Goal: Task Accomplishment & Management: Manage account settings

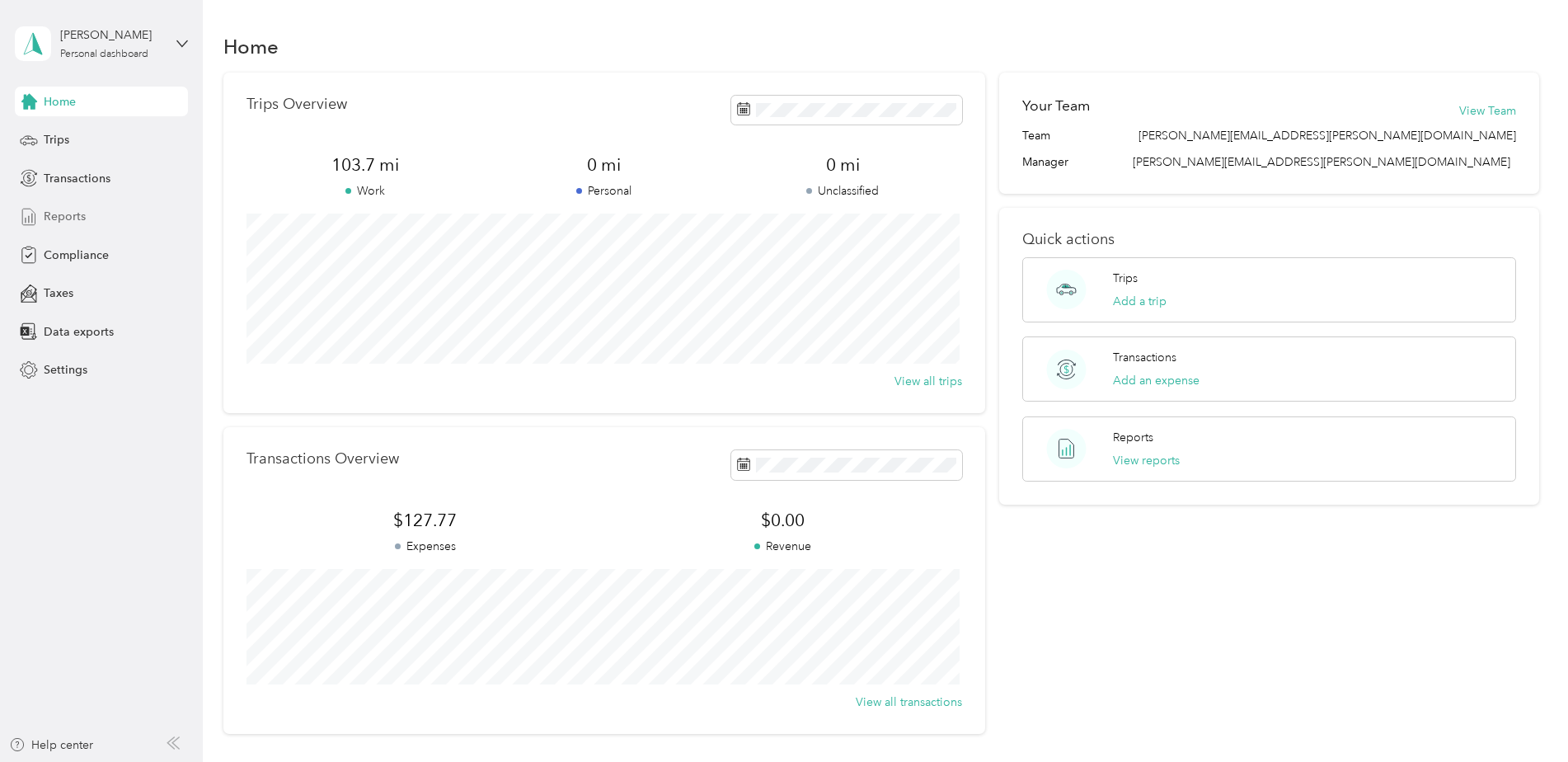
click at [62, 210] on span "Reports" at bounding box center [64, 216] width 42 height 18
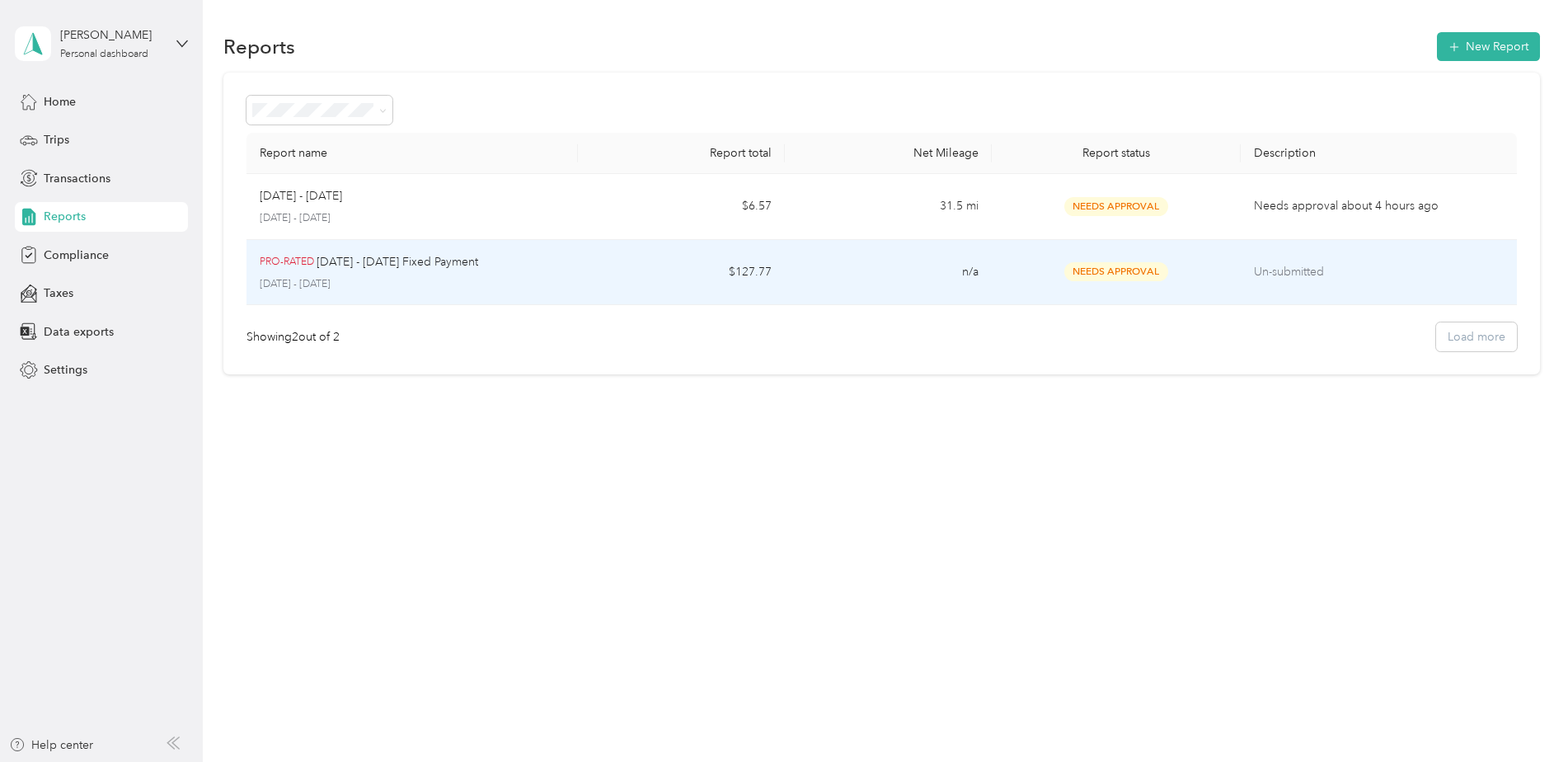
click at [342, 260] on p "[DATE] - [DATE] Fixed Payment" at bounding box center [397, 263] width 161 height 18
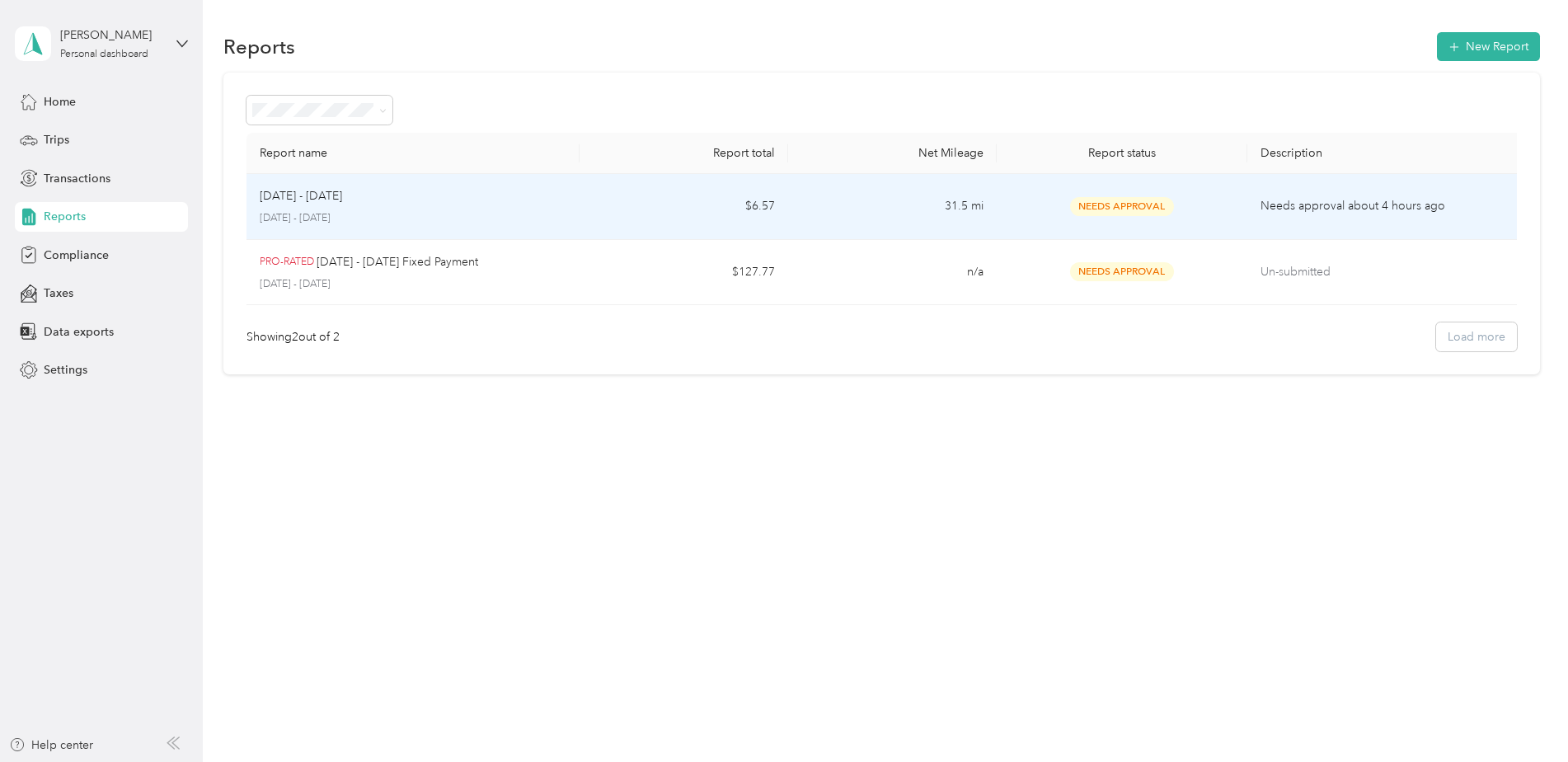
click at [349, 192] on div "[DATE] - [DATE]" at bounding box center [414, 196] width 308 height 18
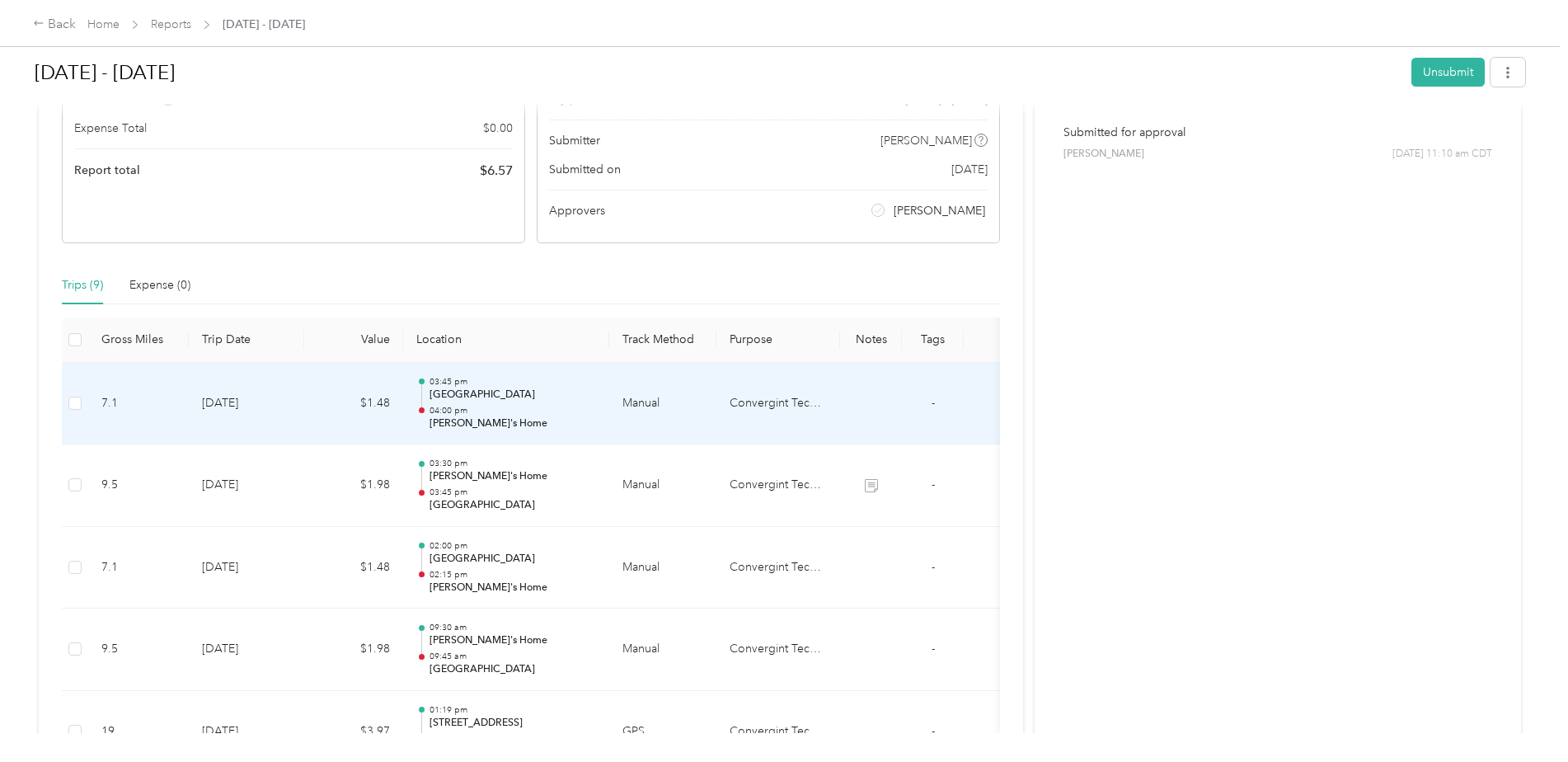
scroll to position [148, 0]
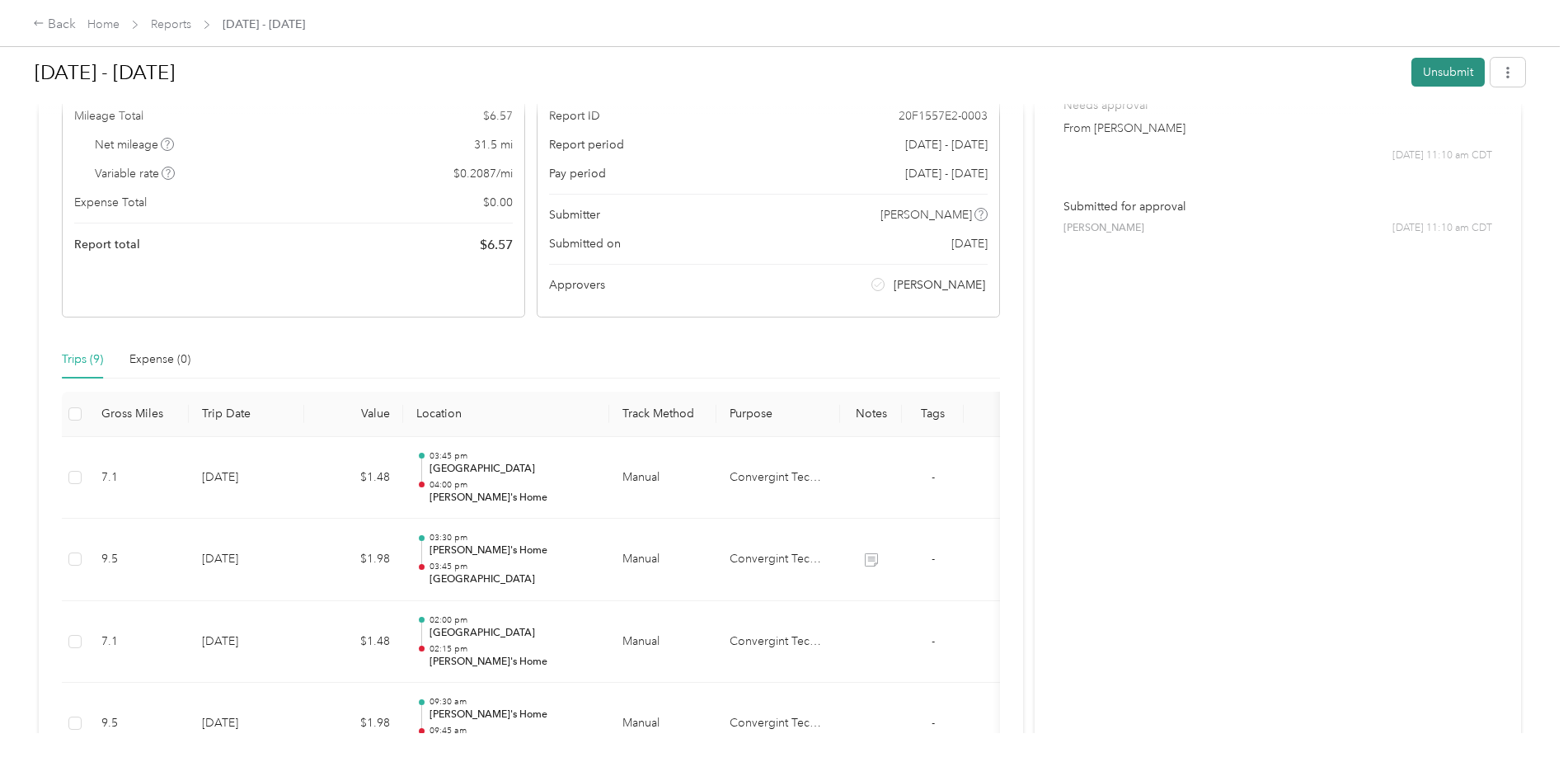
click at [1443, 66] on button "Unsubmit" at bounding box center [1448, 72] width 74 height 29
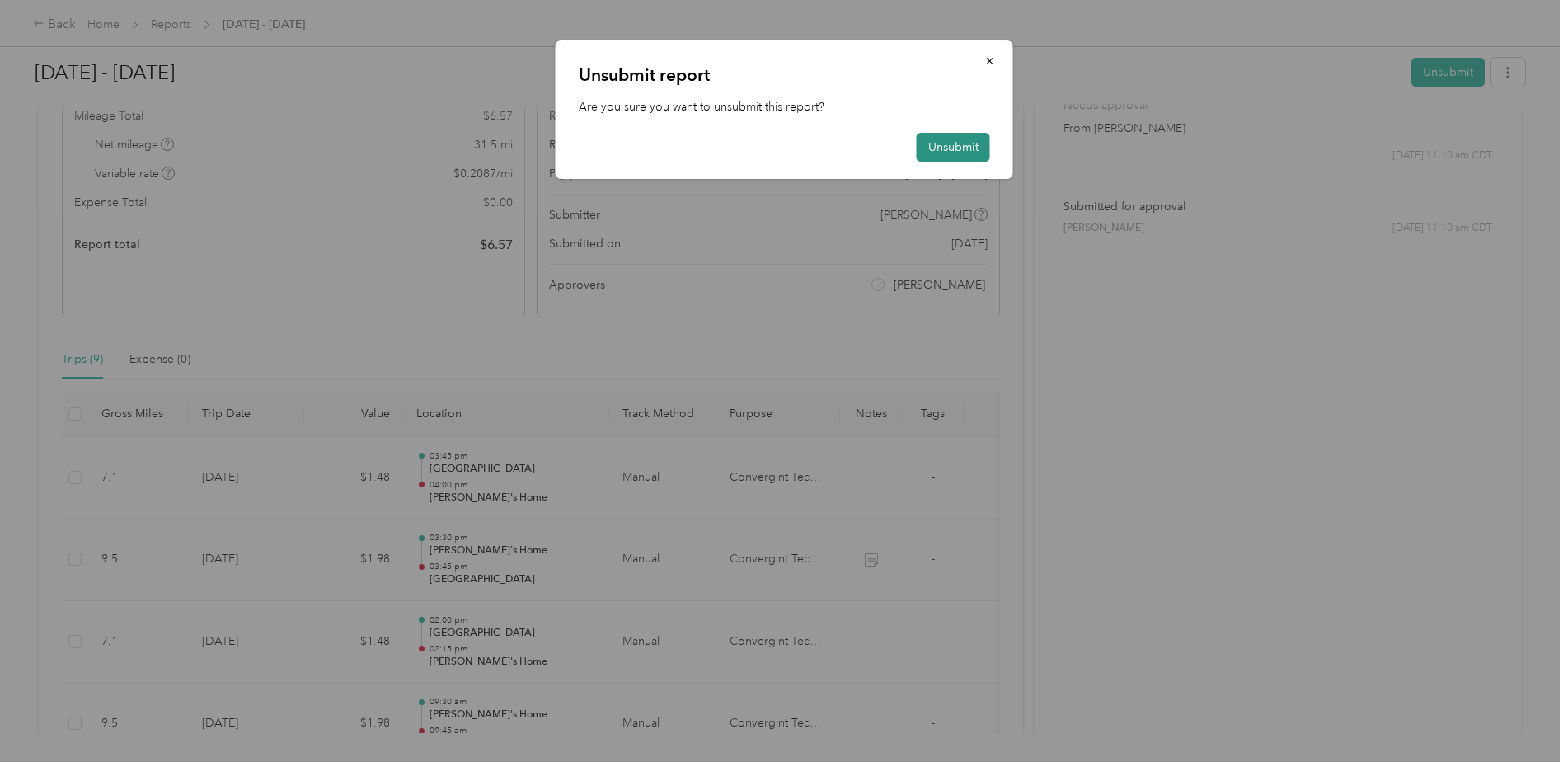
click at [966, 146] on button "Unsubmit" at bounding box center [954, 147] width 74 height 29
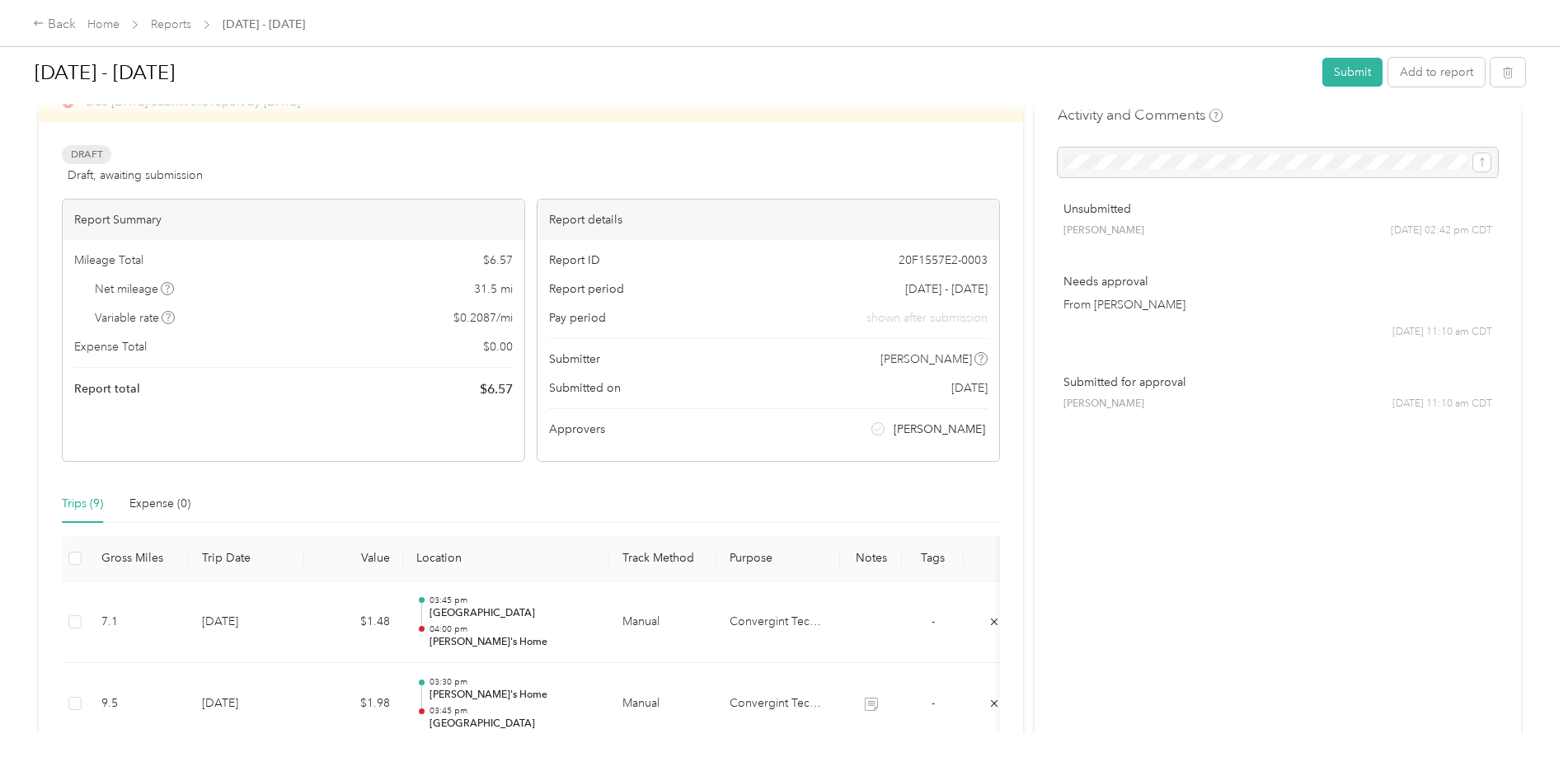
scroll to position [43, 0]
click at [53, 19] on div "Back" at bounding box center [54, 24] width 43 height 19
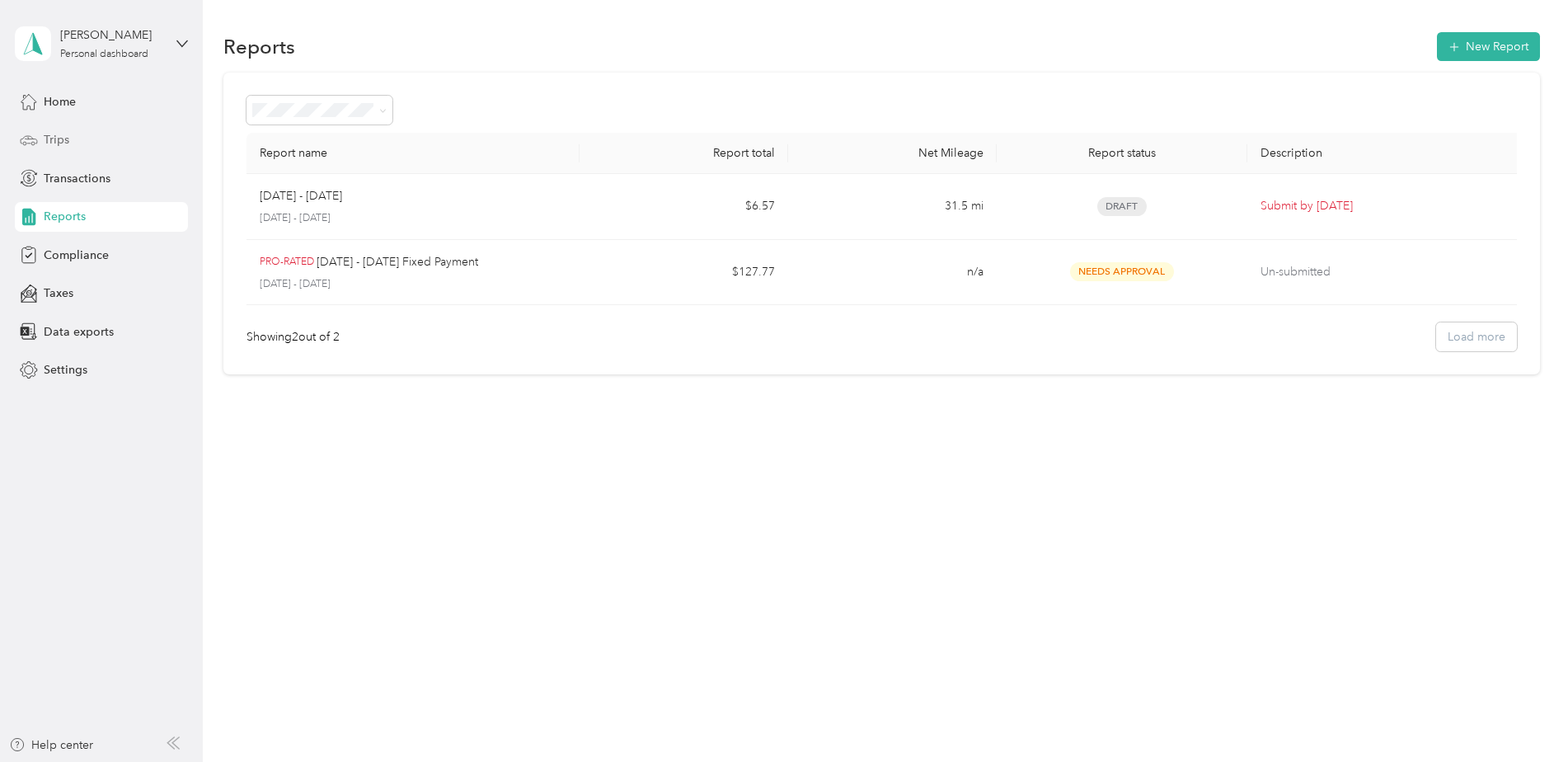
click at [94, 144] on div "Trips" at bounding box center [101, 140] width 173 height 29
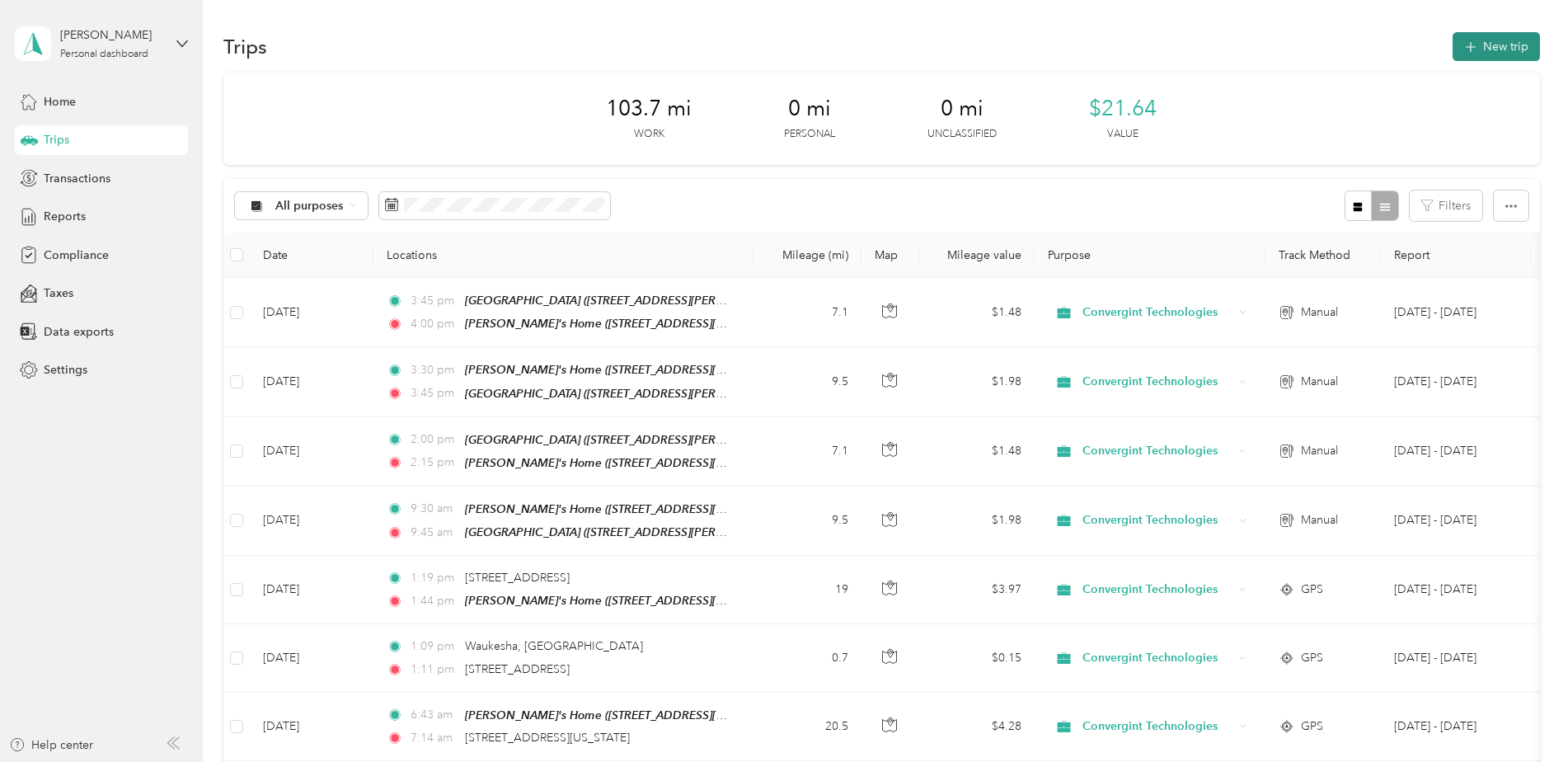
click at [1489, 43] on button "New trip" at bounding box center [1496, 46] width 88 height 29
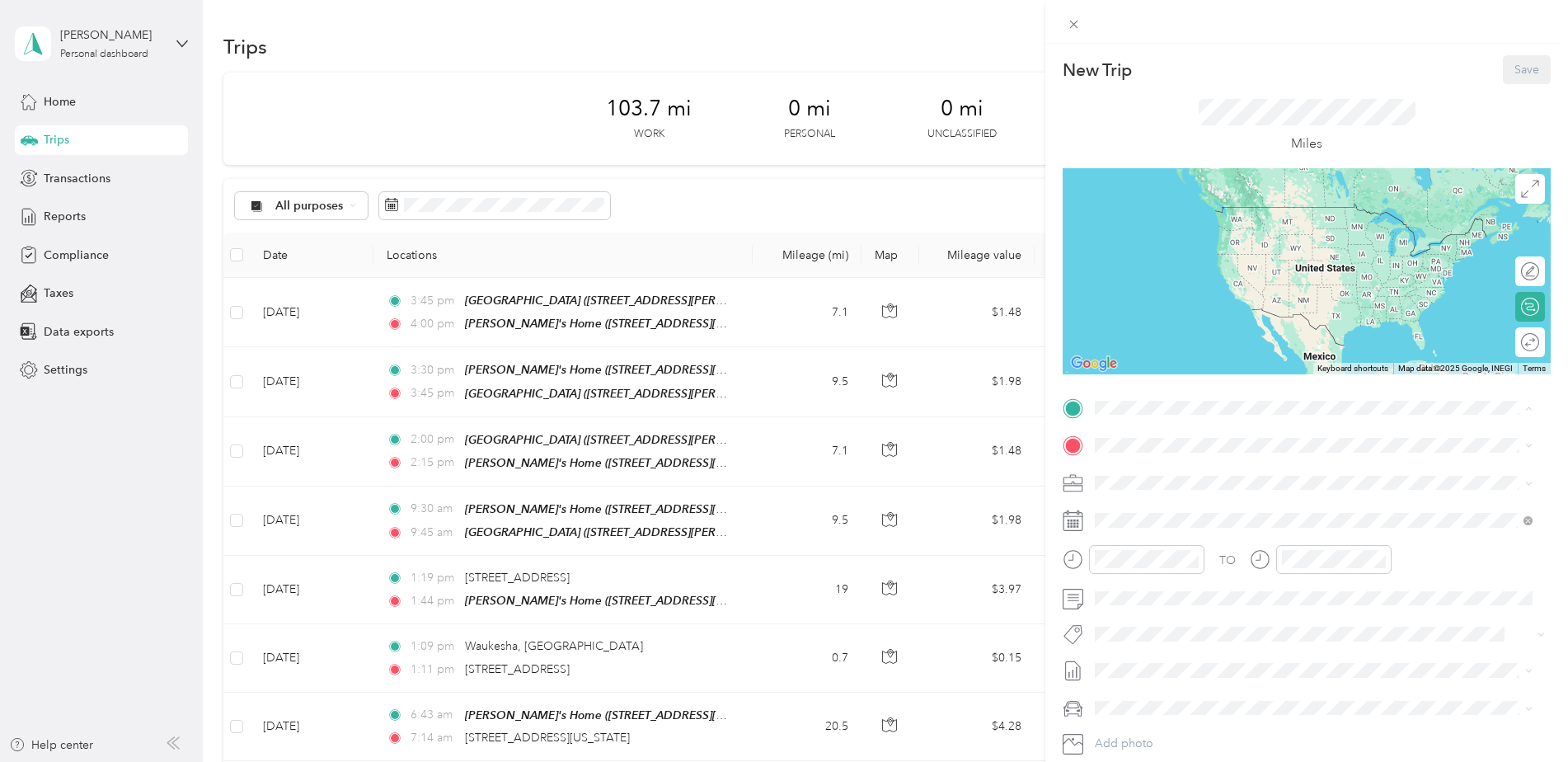
click at [1193, 584] on div "[PERSON_NAME]'s Home" at bounding box center [1208, 577] width 165 height 15
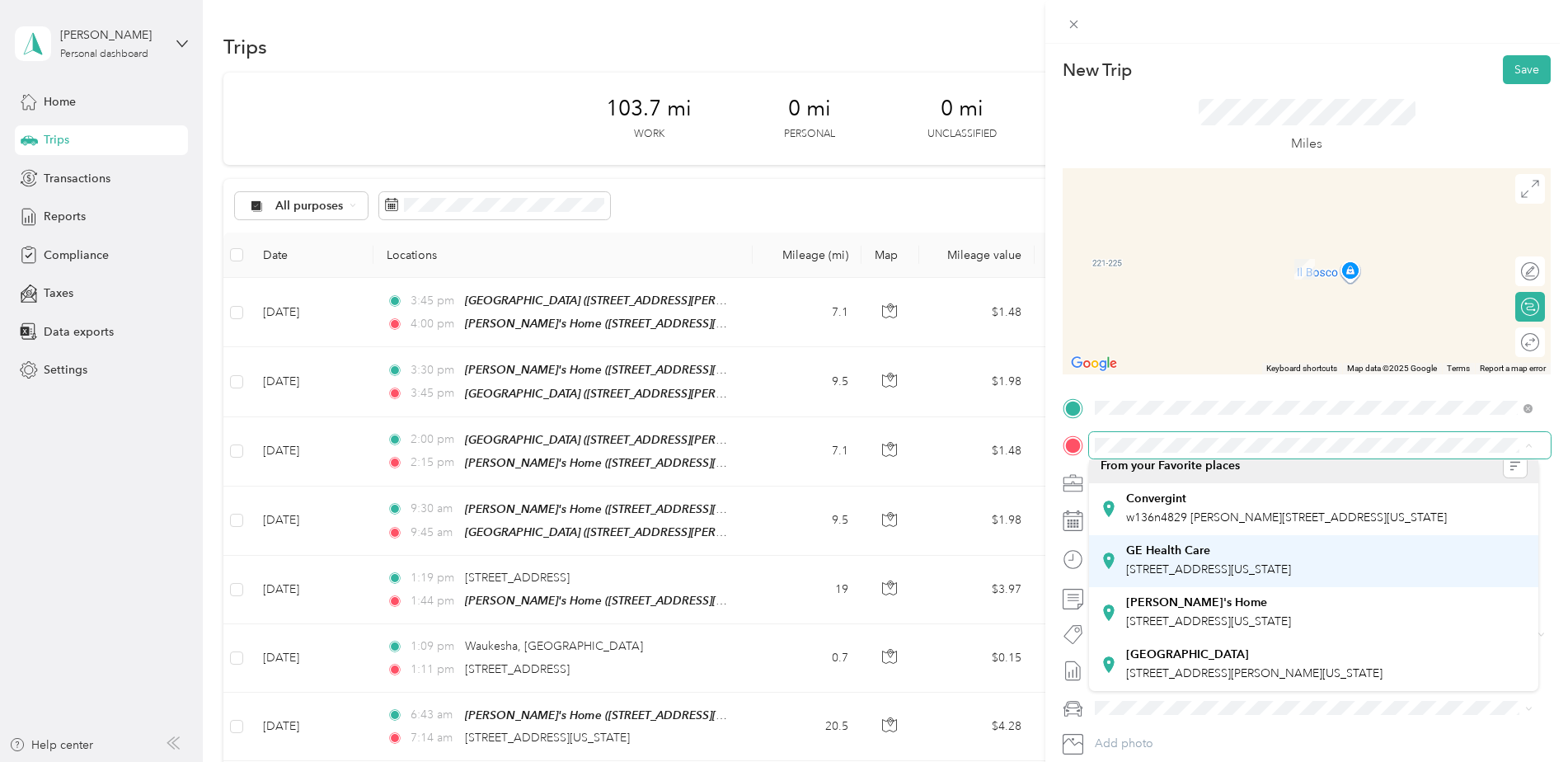
scroll to position [46, 0]
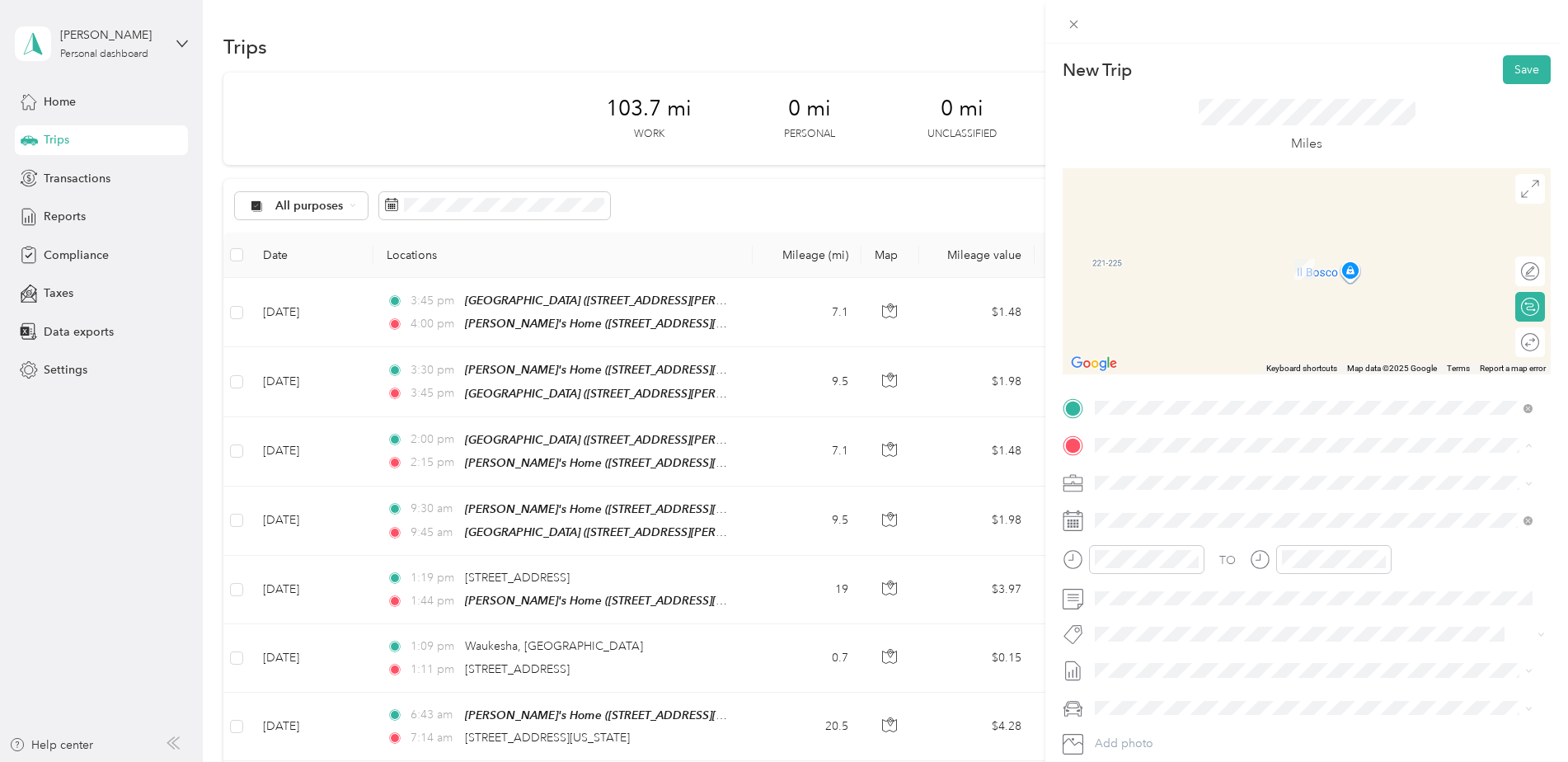
click at [1211, 650] on strong "[GEOGRAPHIC_DATA]" at bounding box center [1187, 654] width 123 height 15
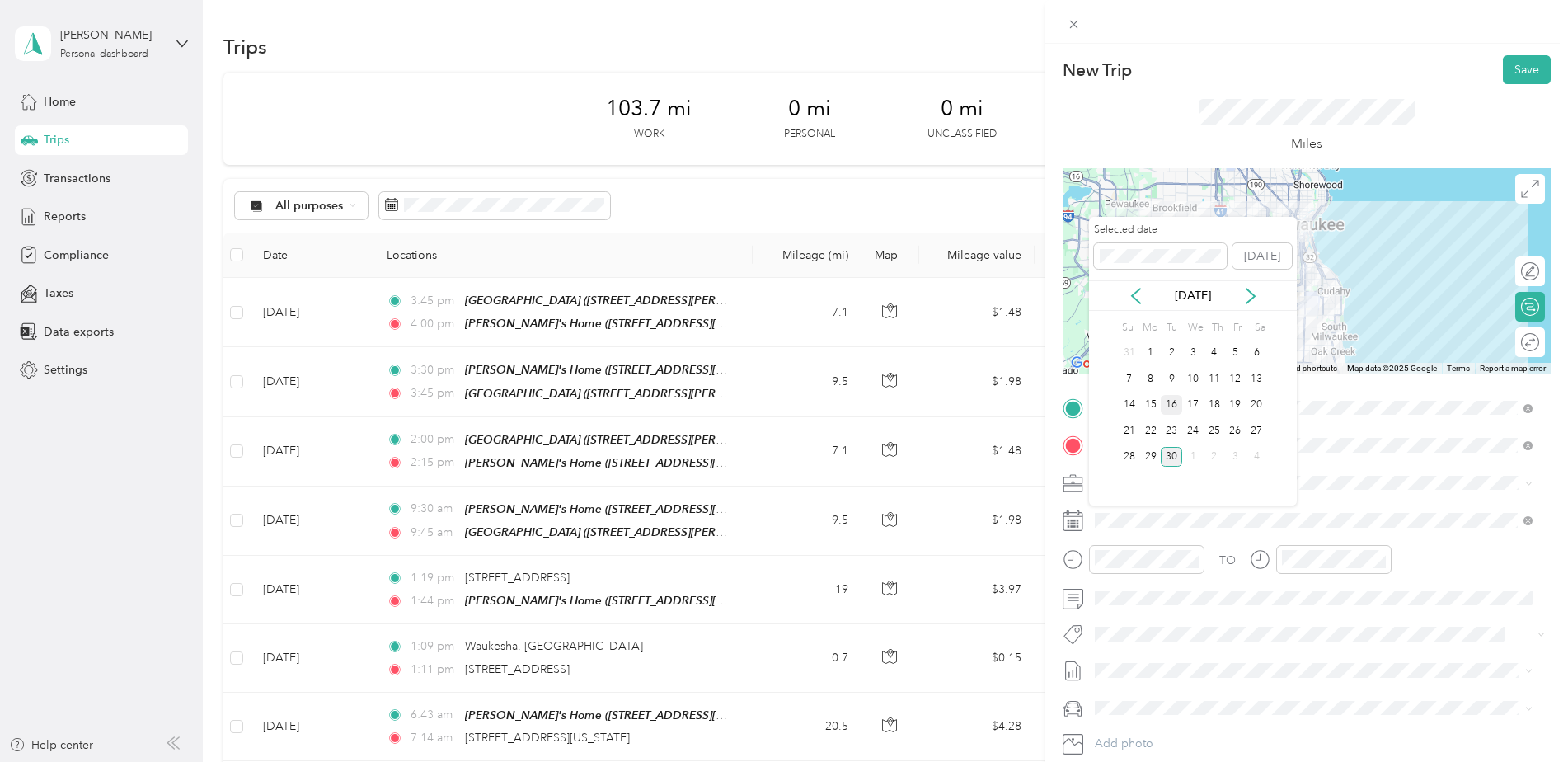
click at [1177, 400] on div "16" at bounding box center [1171, 405] width 21 height 20
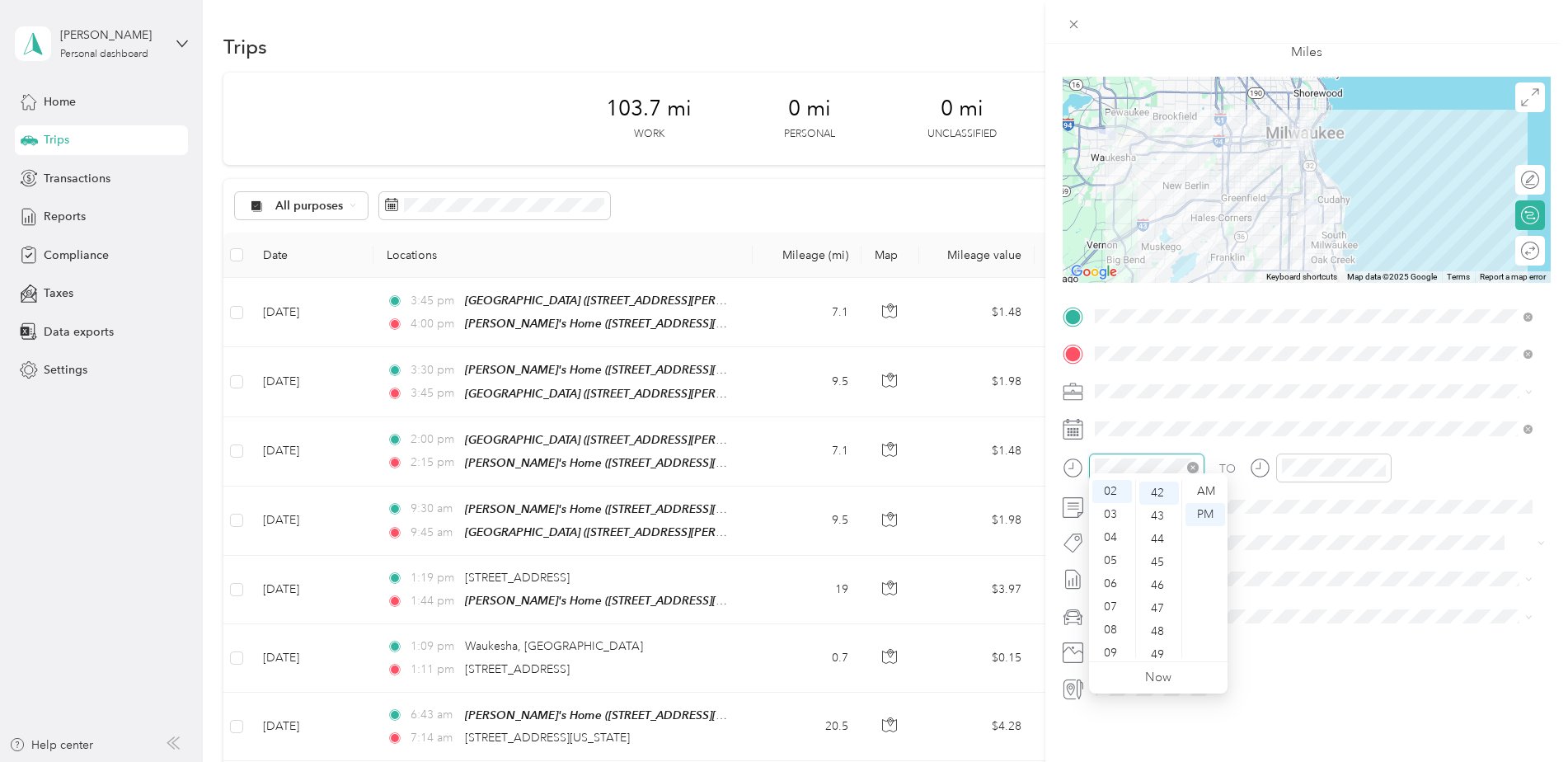
scroll to position [969, 0]
click at [1114, 643] on div "09" at bounding box center [1112, 652] width 40 height 23
click at [1203, 494] on div "AM" at bounding box center [1205, 491] width 40 height 23
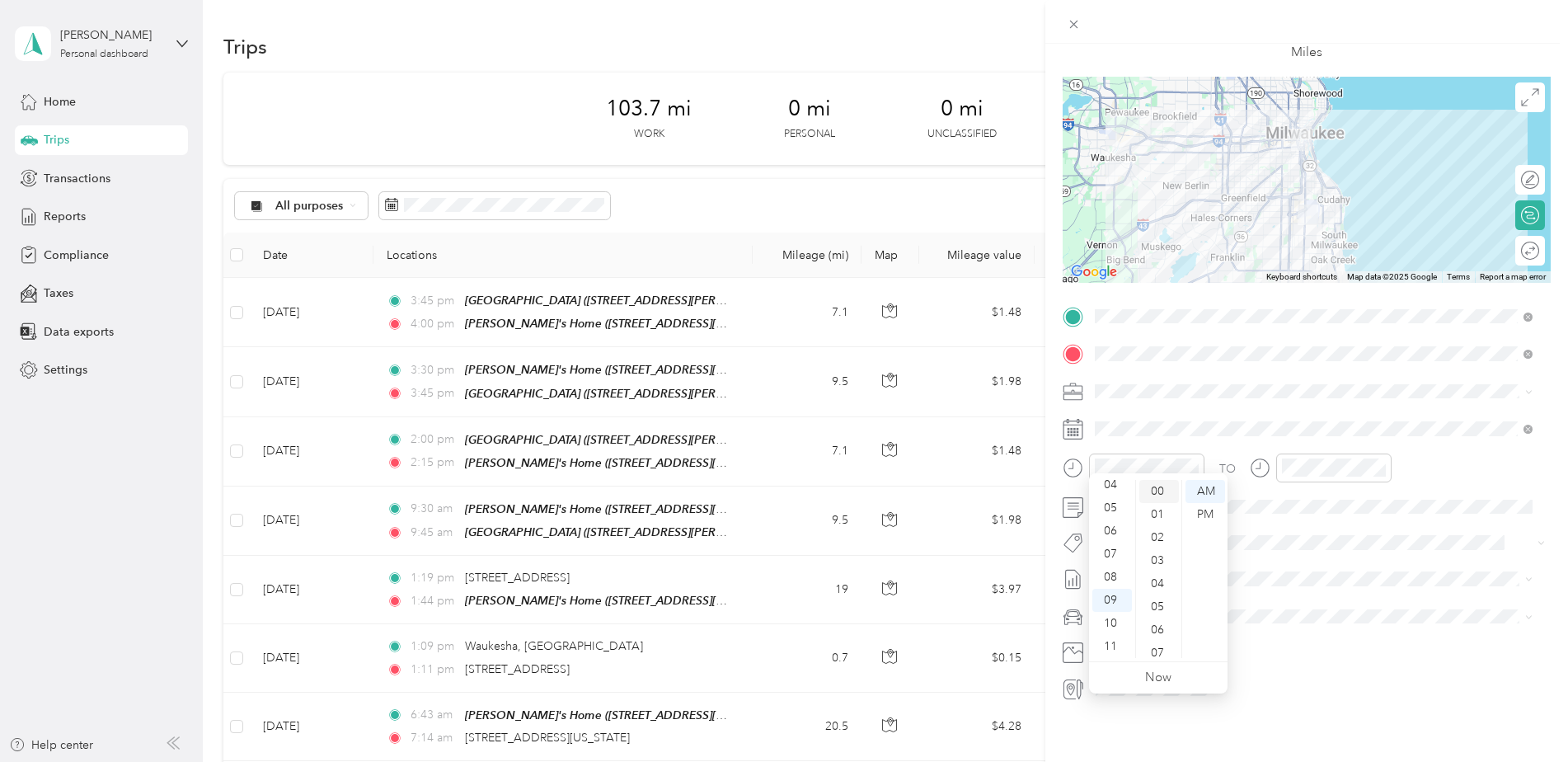
click at [1161, 498] on div "00" at bounding box center [1159, 491] width 40 height 23
click at [1291, 490] on div "12" at bounding box center [1298, 491] width 40 height 23
click at [1352, 490] on div "00" at bounding box center [1345, 491] width 40 height 23
click at [1116, 574] on div "08" at bounding box center [1112, 577] width 40 height 23
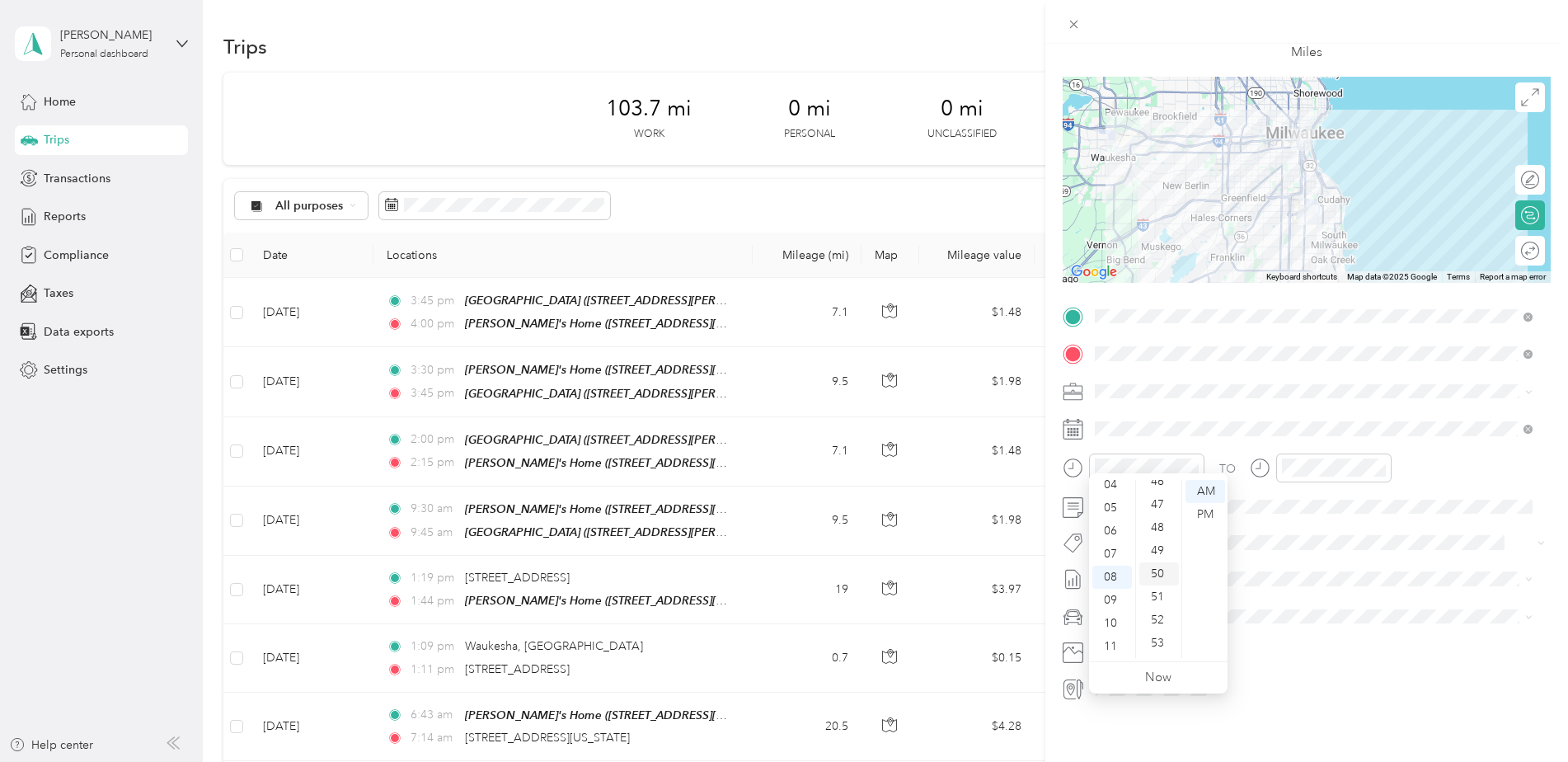
click at [1157, 577] on div "50" at bounding box center [1159, 573] width 40 height 23
click at [1293, 576] on div "08" at bounding box center [1298, 577] width 40 height 23
click at [1296, 601] on div "09" at bounding box center [1298, 600] width 40 height 23
click at [1391, 491] on div "AM" at bounding box center [1391, 491] width 40 height 23
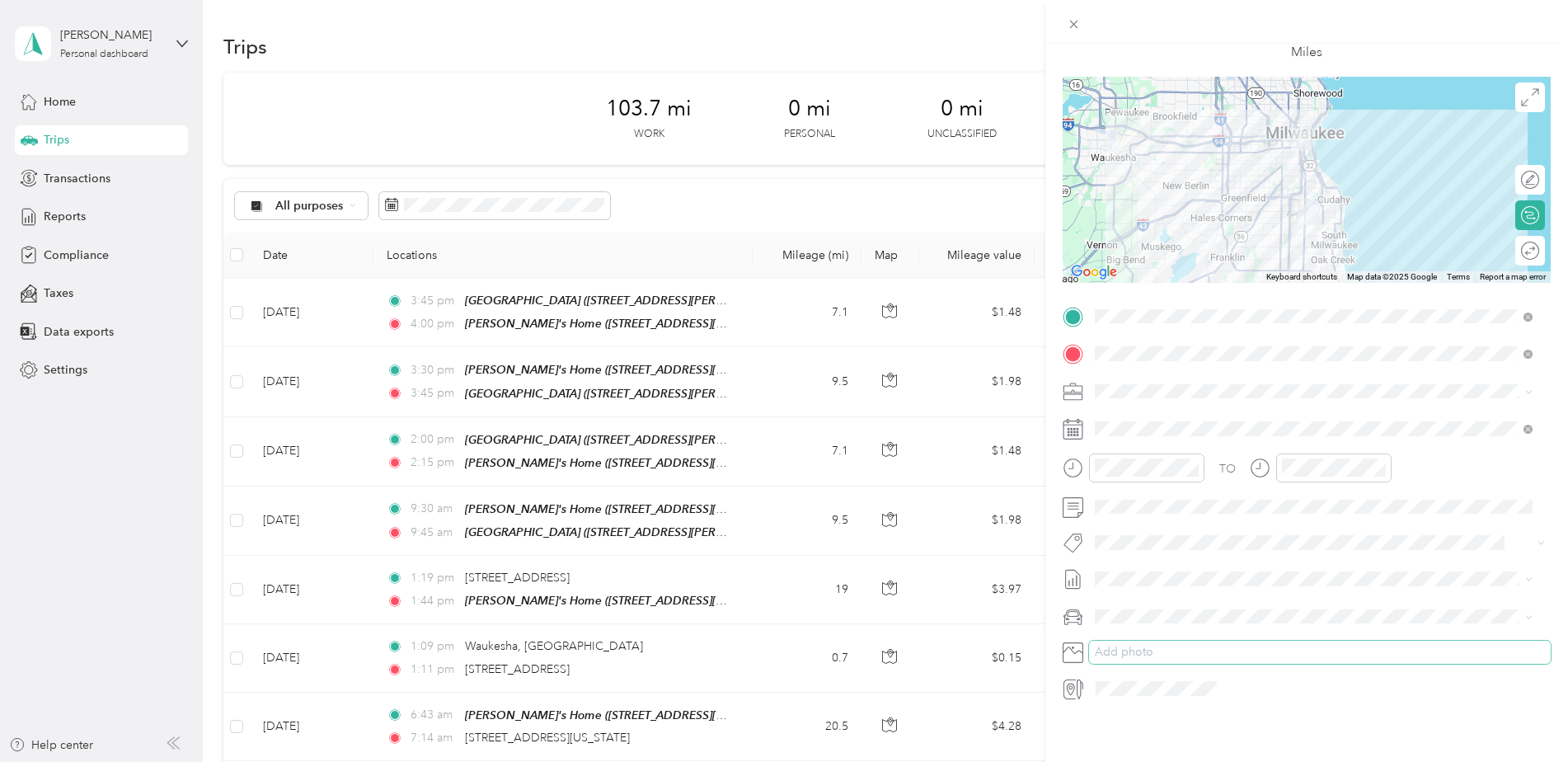
click at [1141, 640] on button "Add photo" at bounding box center [1319, 651] width 462 height 23
click at [1146, 660] on span "Jen’s Car" at bounding box center [1161, 662] width 120 height 14
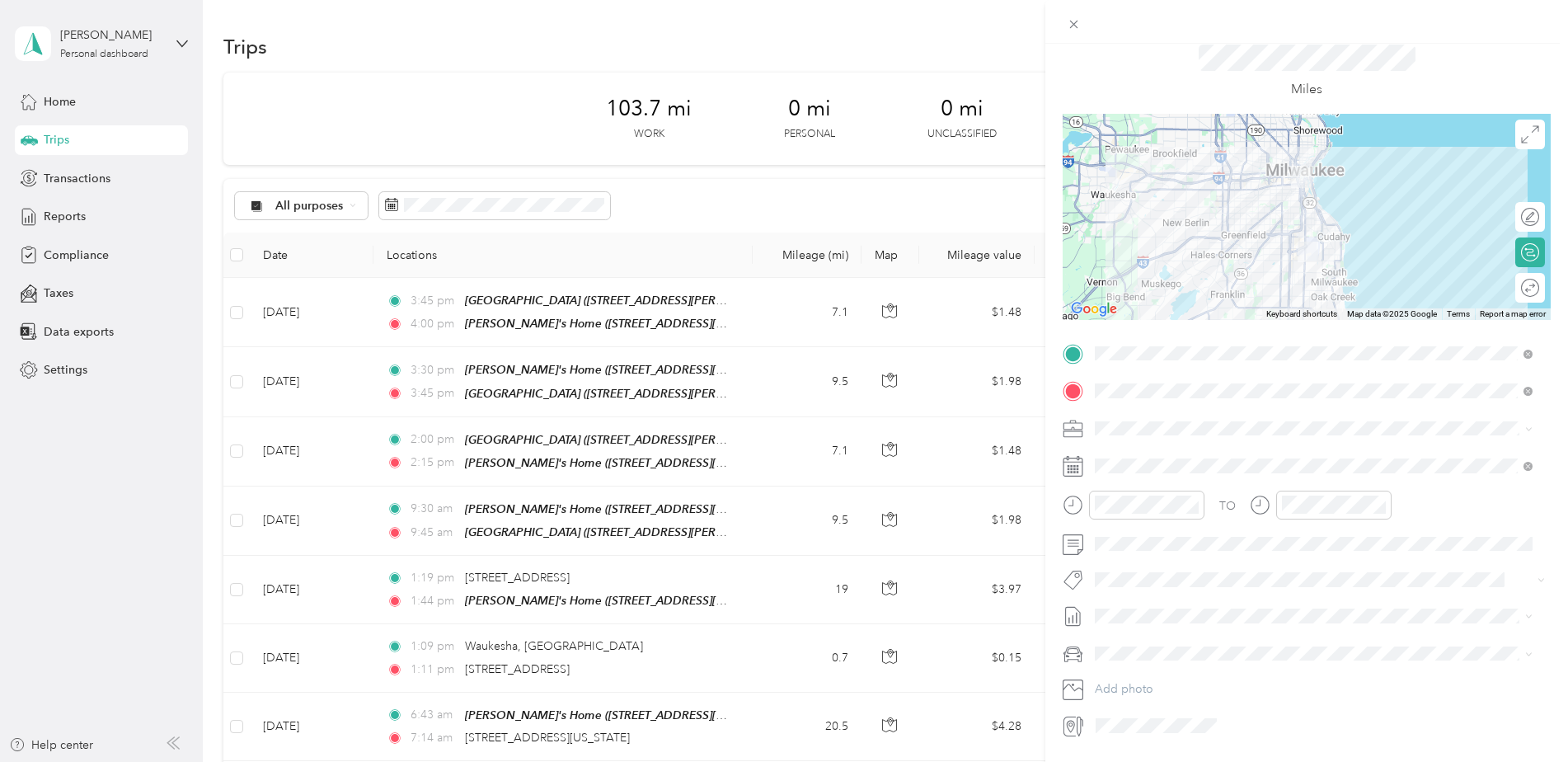
scroll to position [0, 0]
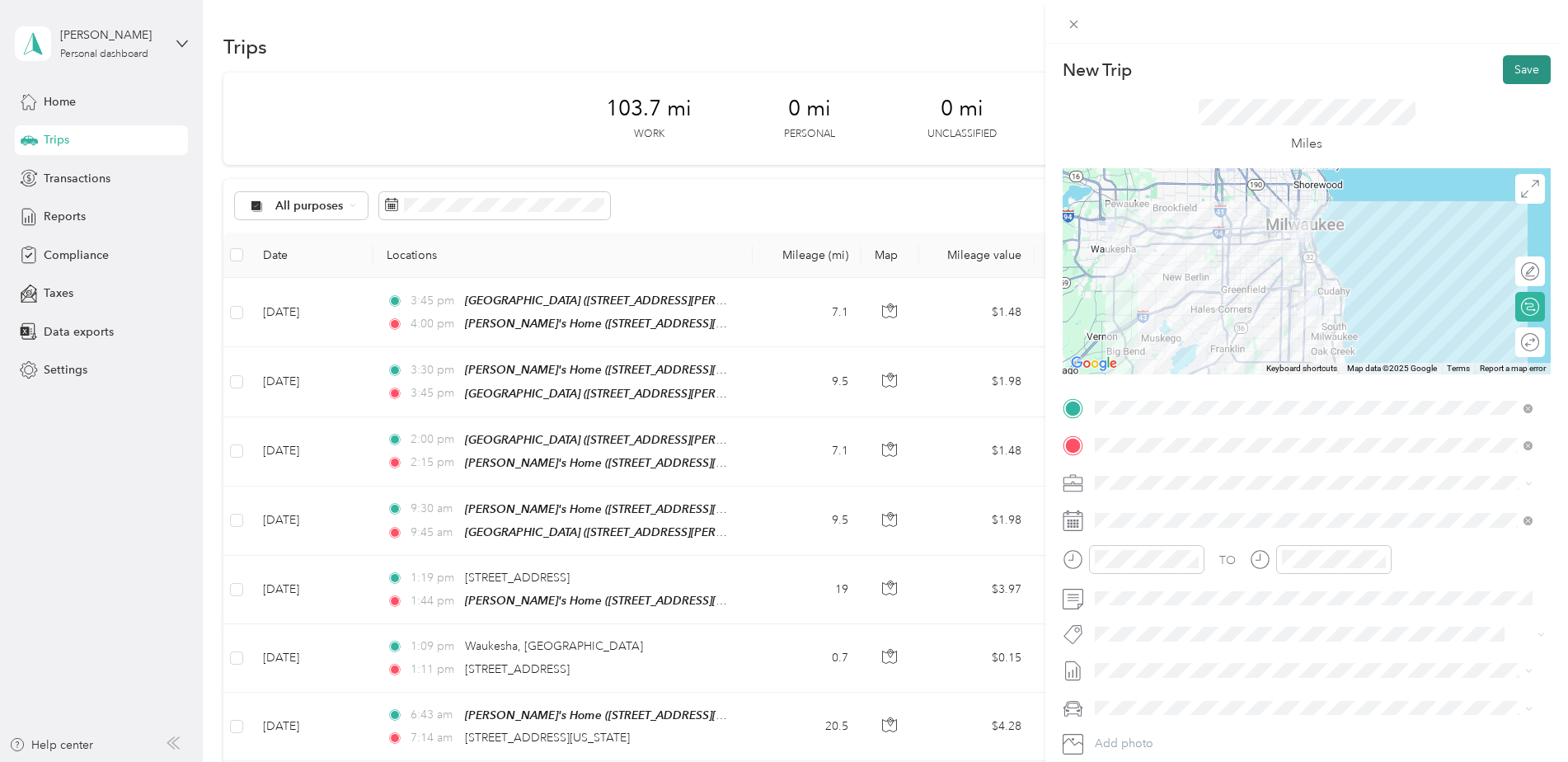
click at [1524, 67] on button "Save" at bounding box center [1527, 69] width 48 height 29
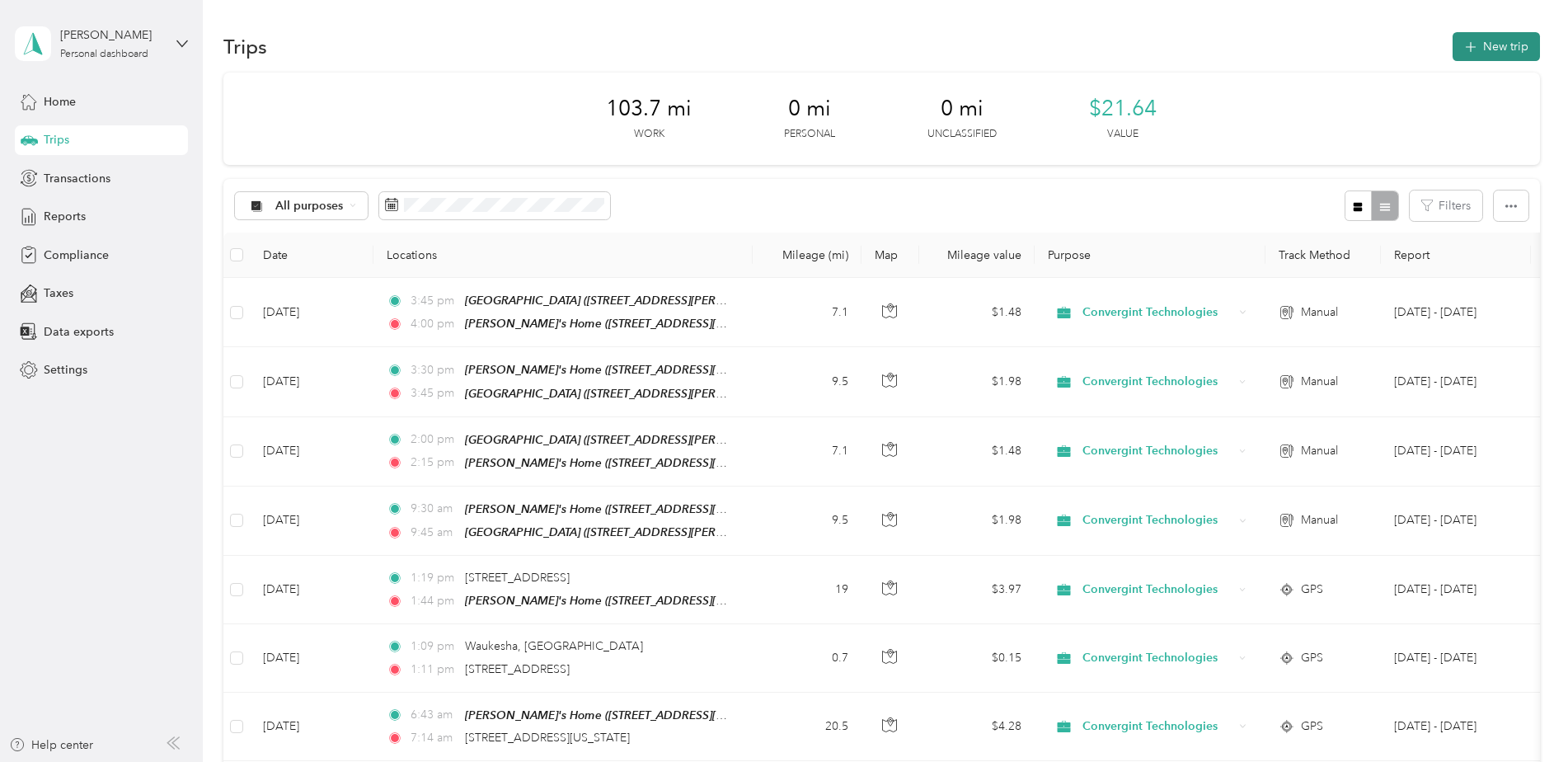
click at [1492, 45] on button "New trip" at bounding box center [1496, 46] width 88 height 29
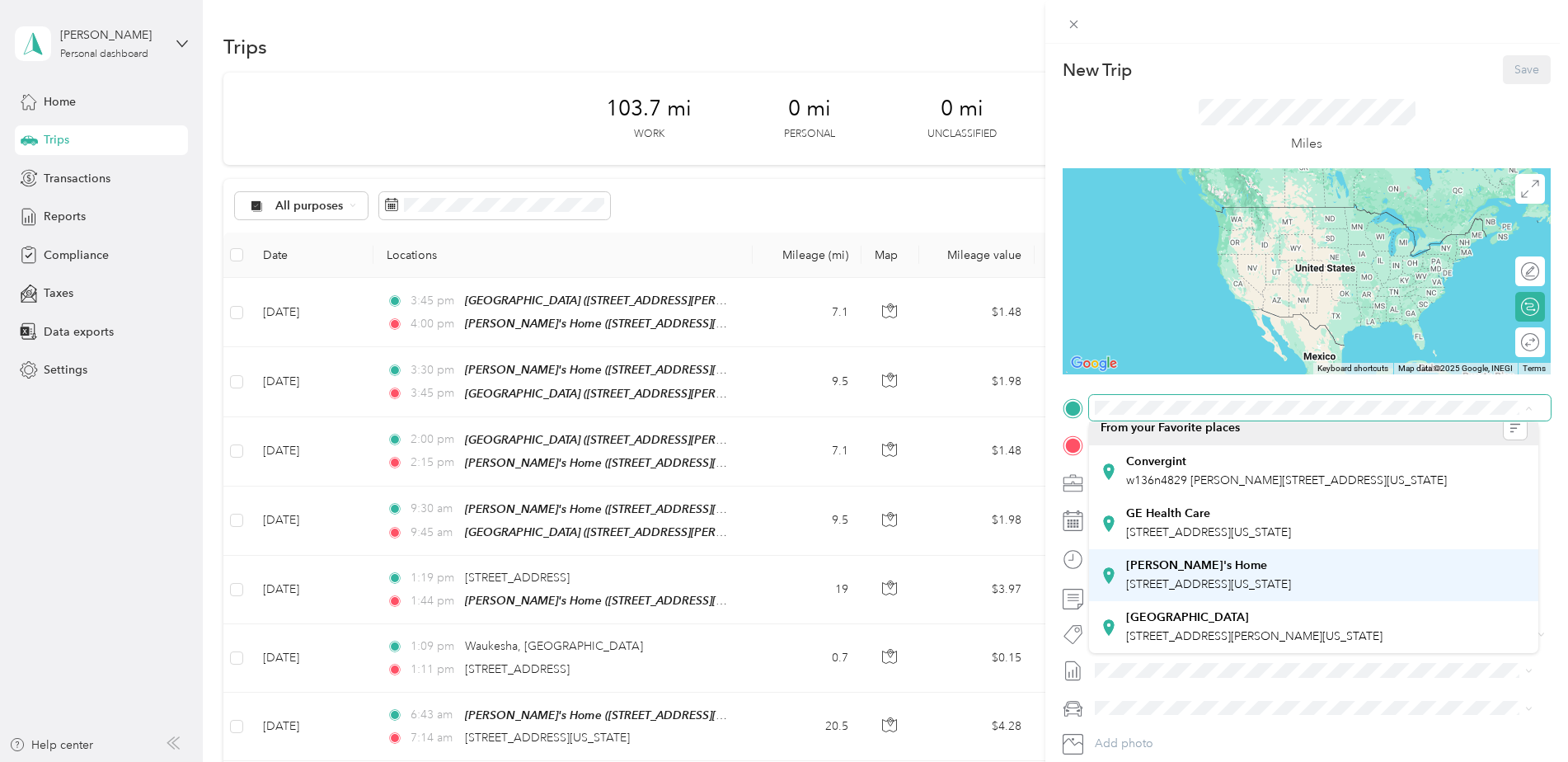
scroll to position [46, 0]
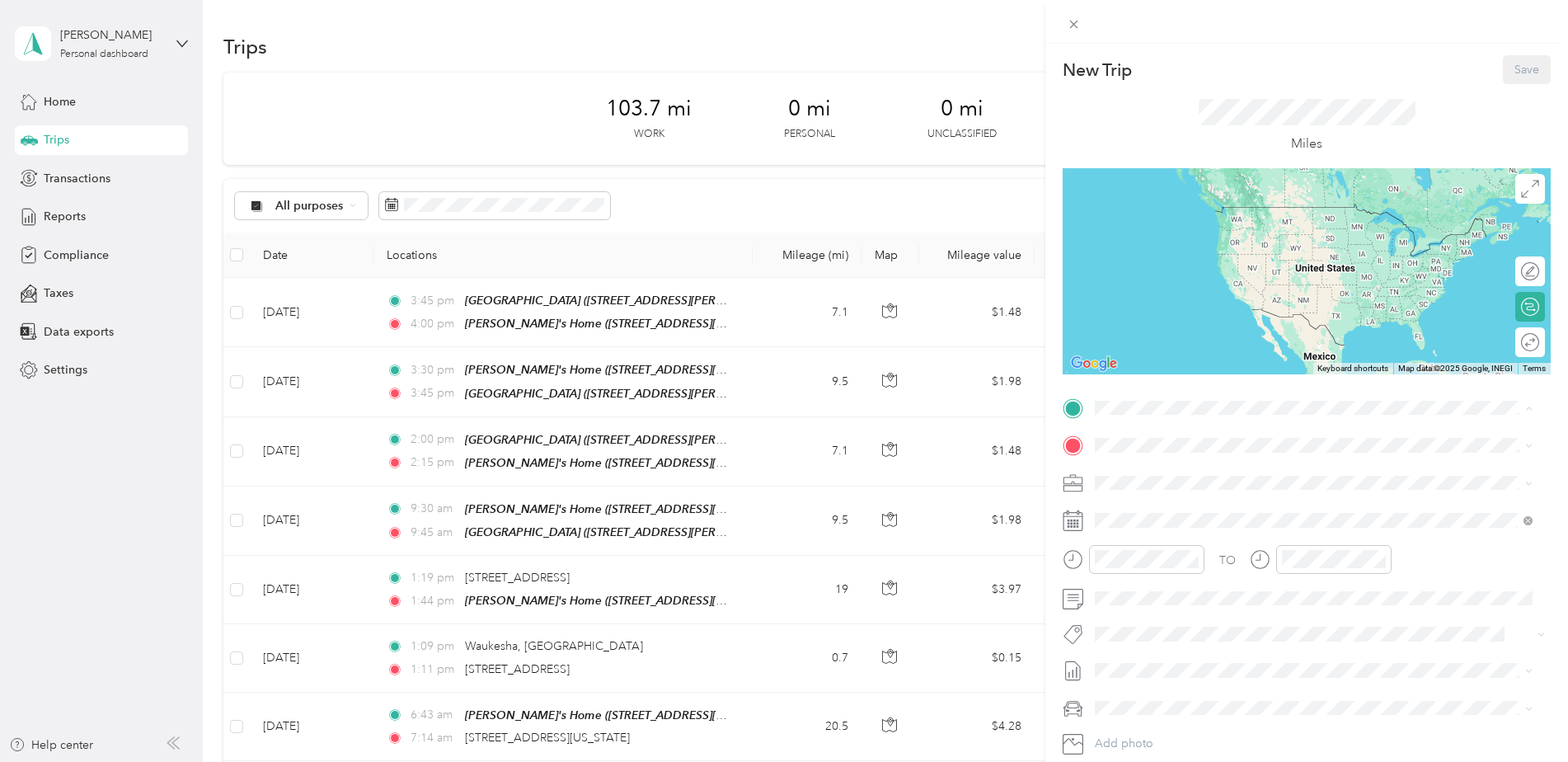
click at [1199, 616] on strong "[GEOGRAPHIC_DATA]" at bounding box center [1187, 617] width 123 height 15
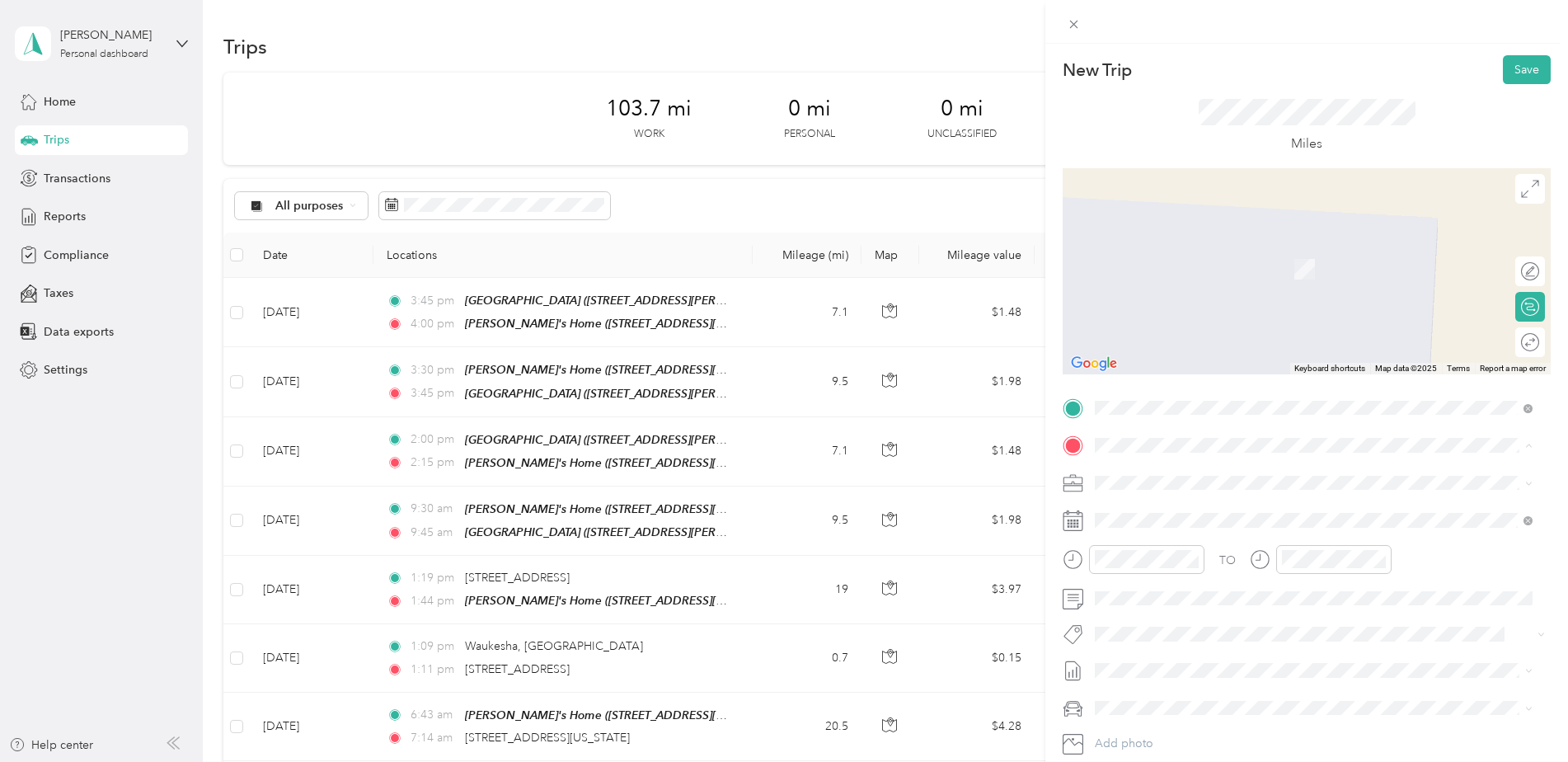
click at [1200, 520] on div "Convergint w136n4829 Campbell Drive, 53051, Menomonee Falls, Wisconsin, United …" at bounding box center [1286, 521] width 321 height 35
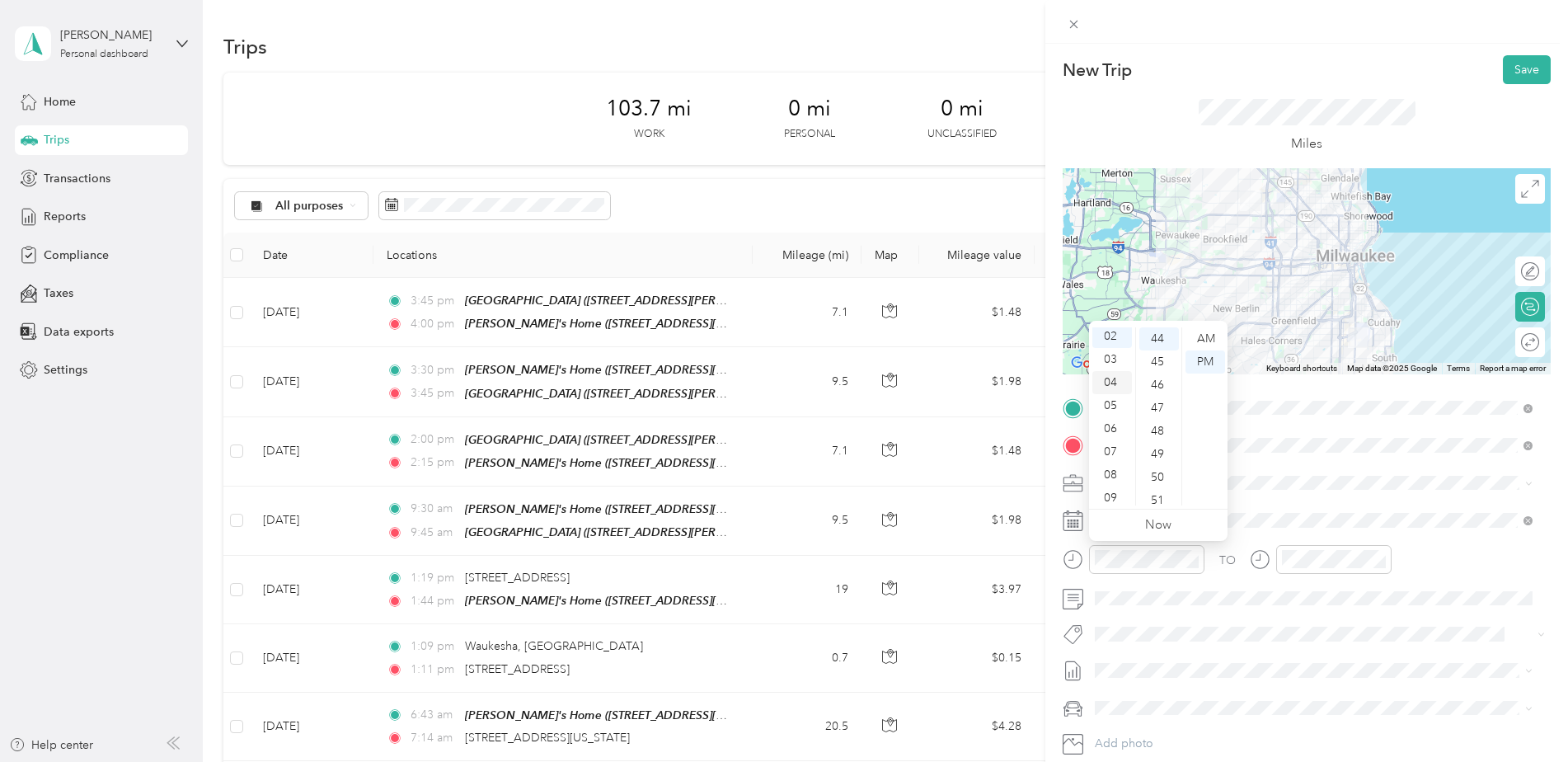
scroll to position [0, 0]
click at [1110, 337] on div "12" at bounding box center [1112, 338] width 40 height 23
click at [1164, 340] on div "00" at bounding box center [1159, 338] width 40 height 23
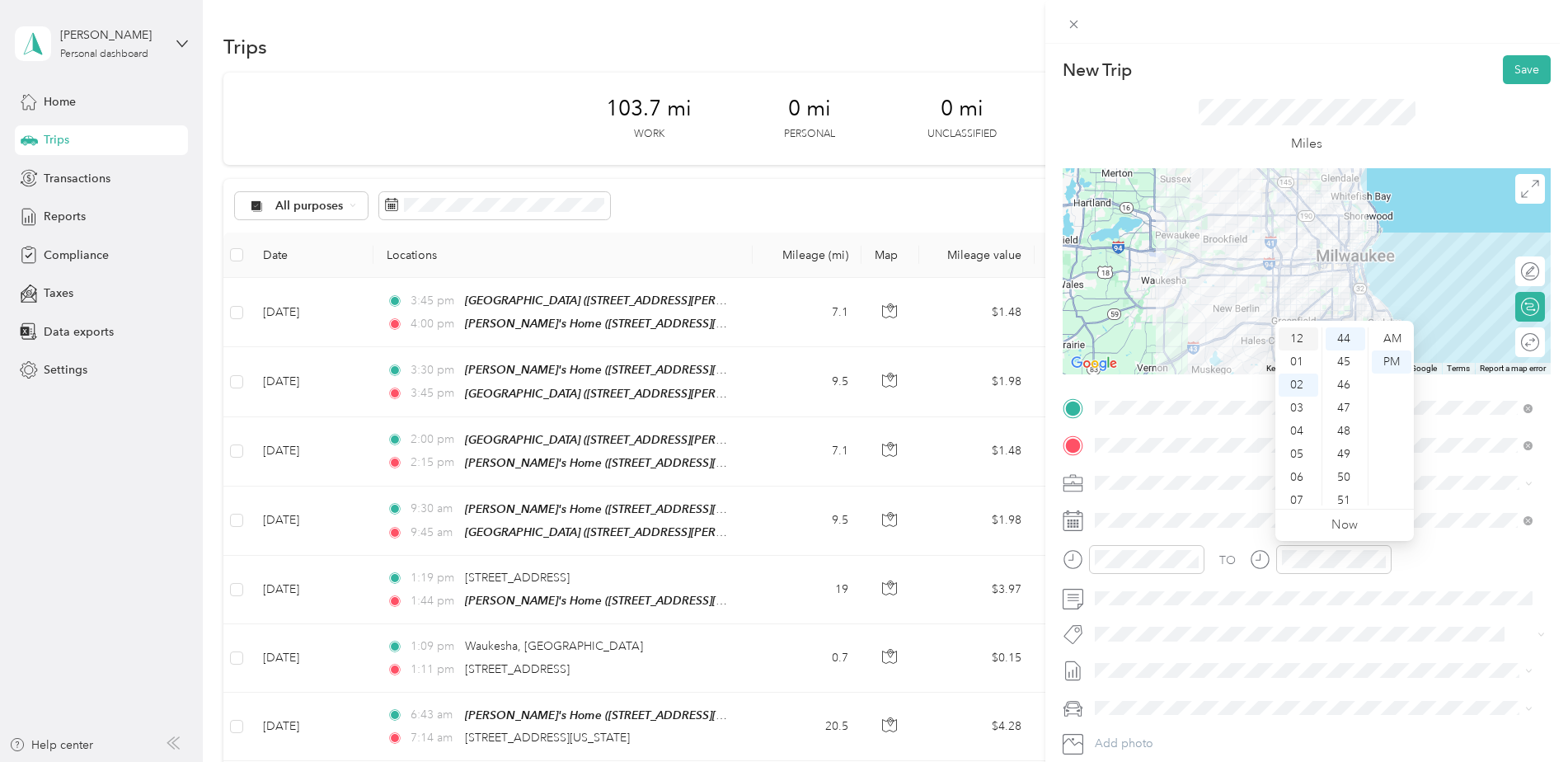
click at [1299, 335] on div "12" at bounding box center [1298, 338] width 40 height 23
click at [1349, 349] on div "30" at bounding box center [1345, 351] width 40 height 23
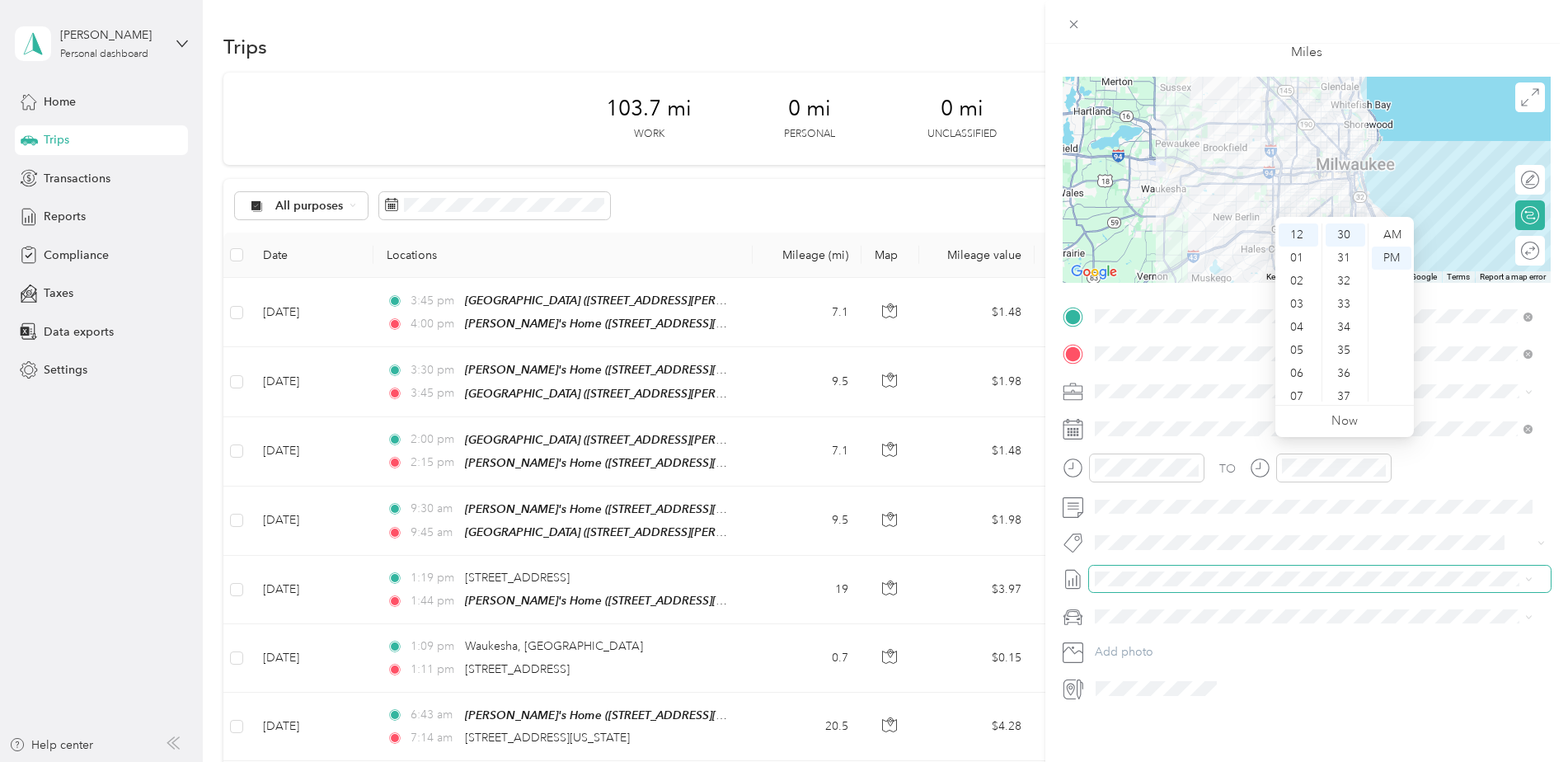
scroll to position [104, 0]
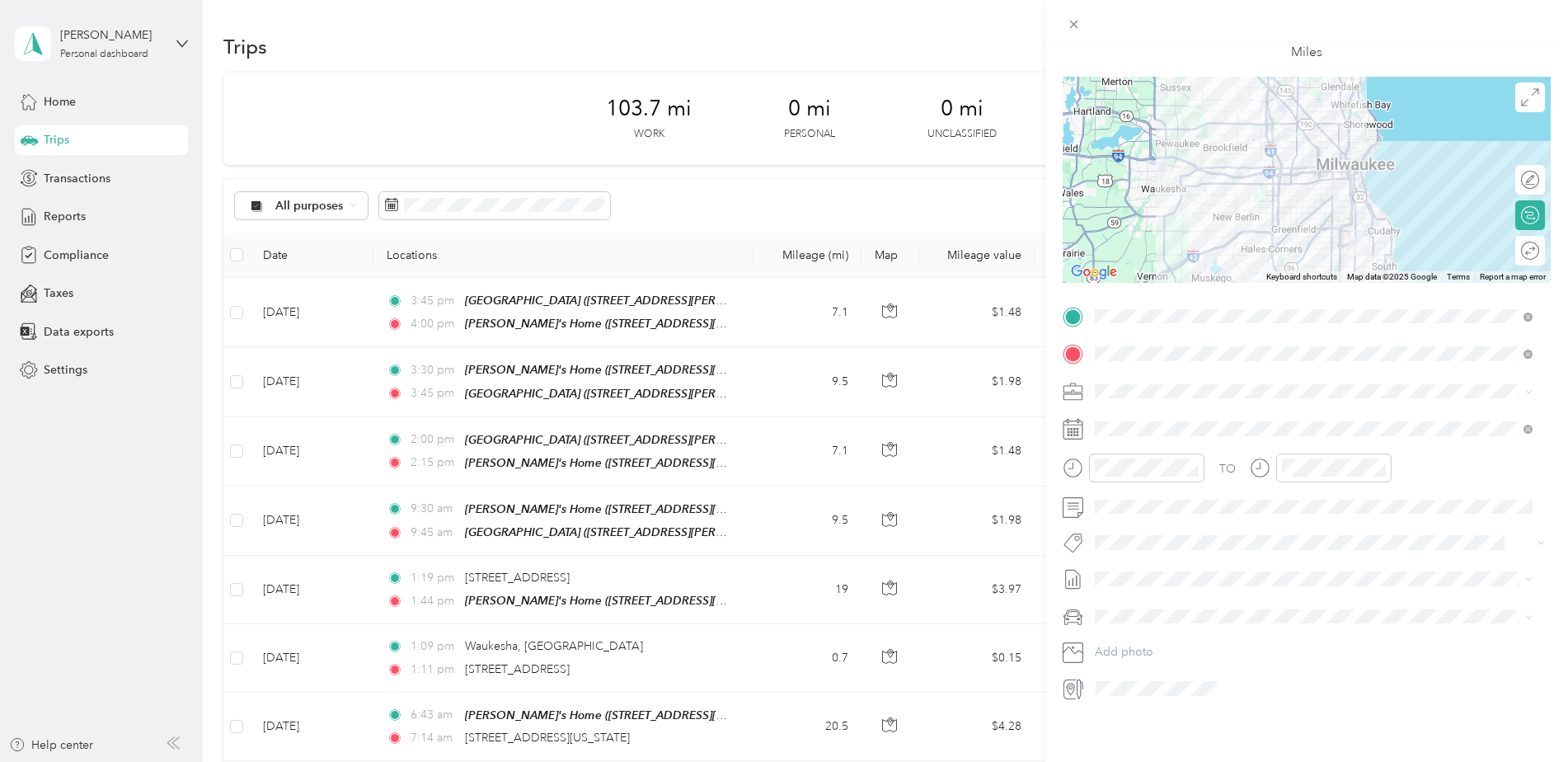
click at [1138, 663] on li "Jen’s Car" at bounding box center [1314, 660] width 450 height 29
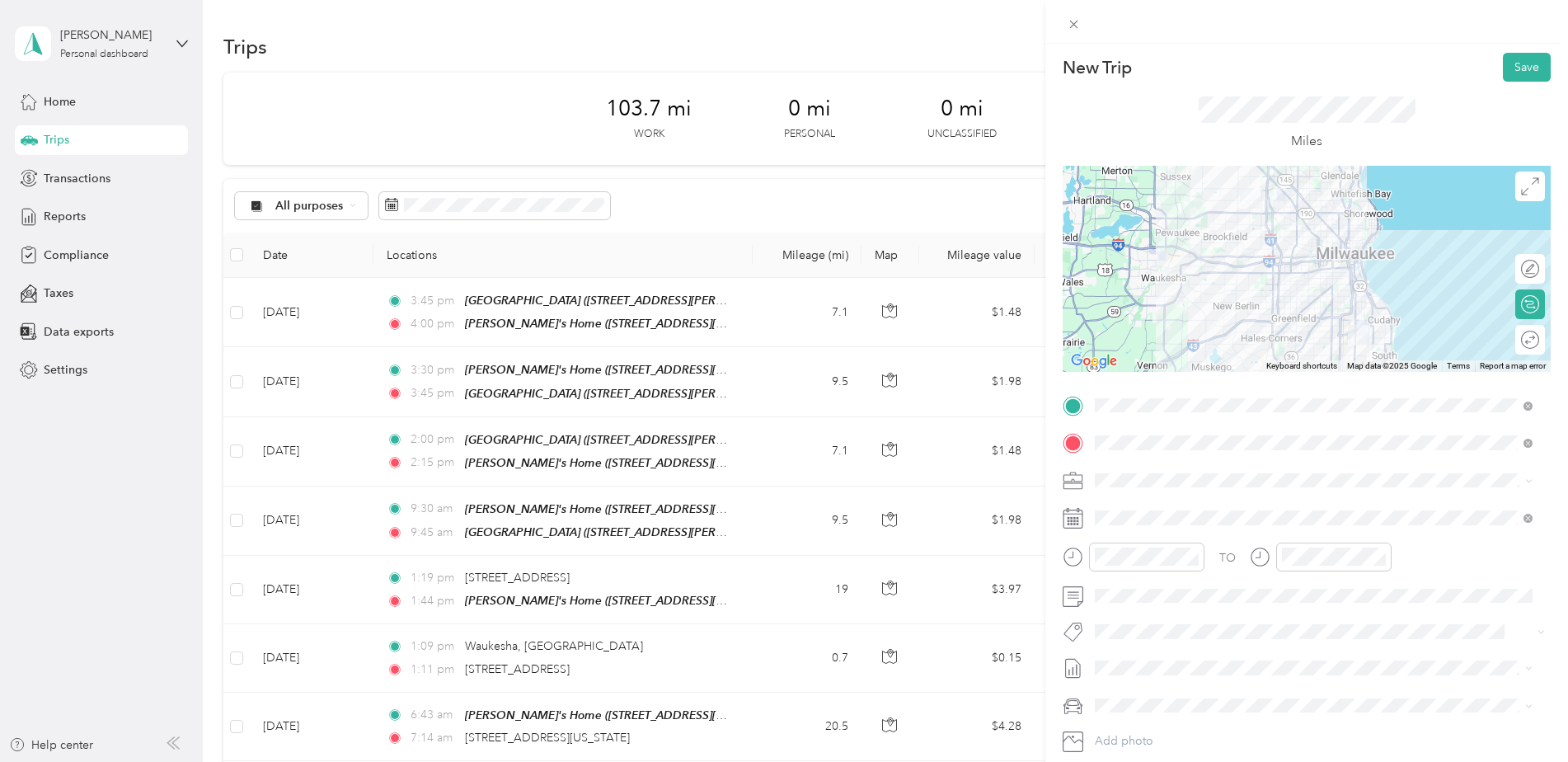
scroll to position [0, 0]
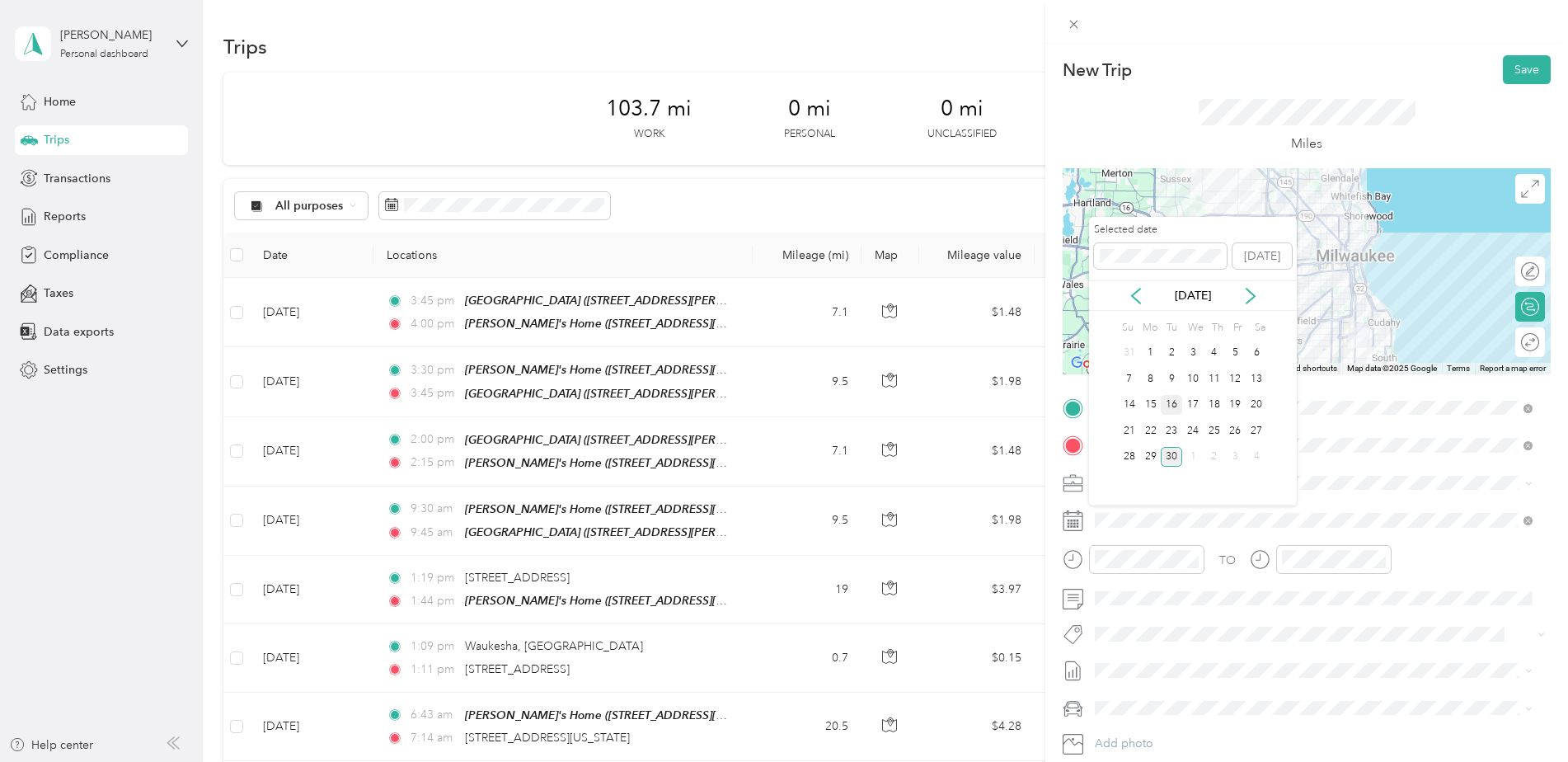
click at [1171, 404] on div "16" at bounding box center [1171, 405] width 21 height 20
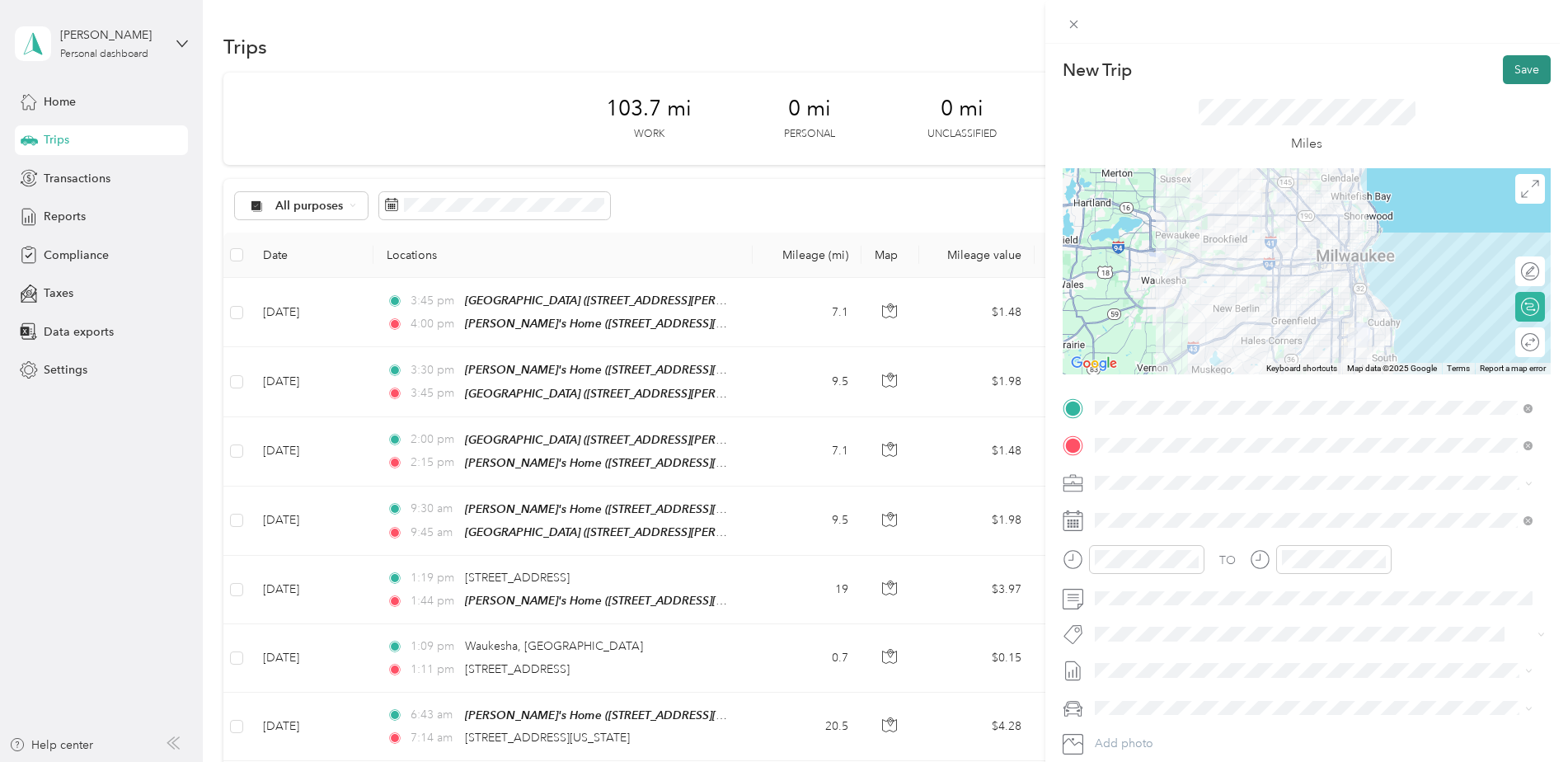
click at [1516, 75] on button "Save" at bounding box center [1527, 69] width 48 height 29
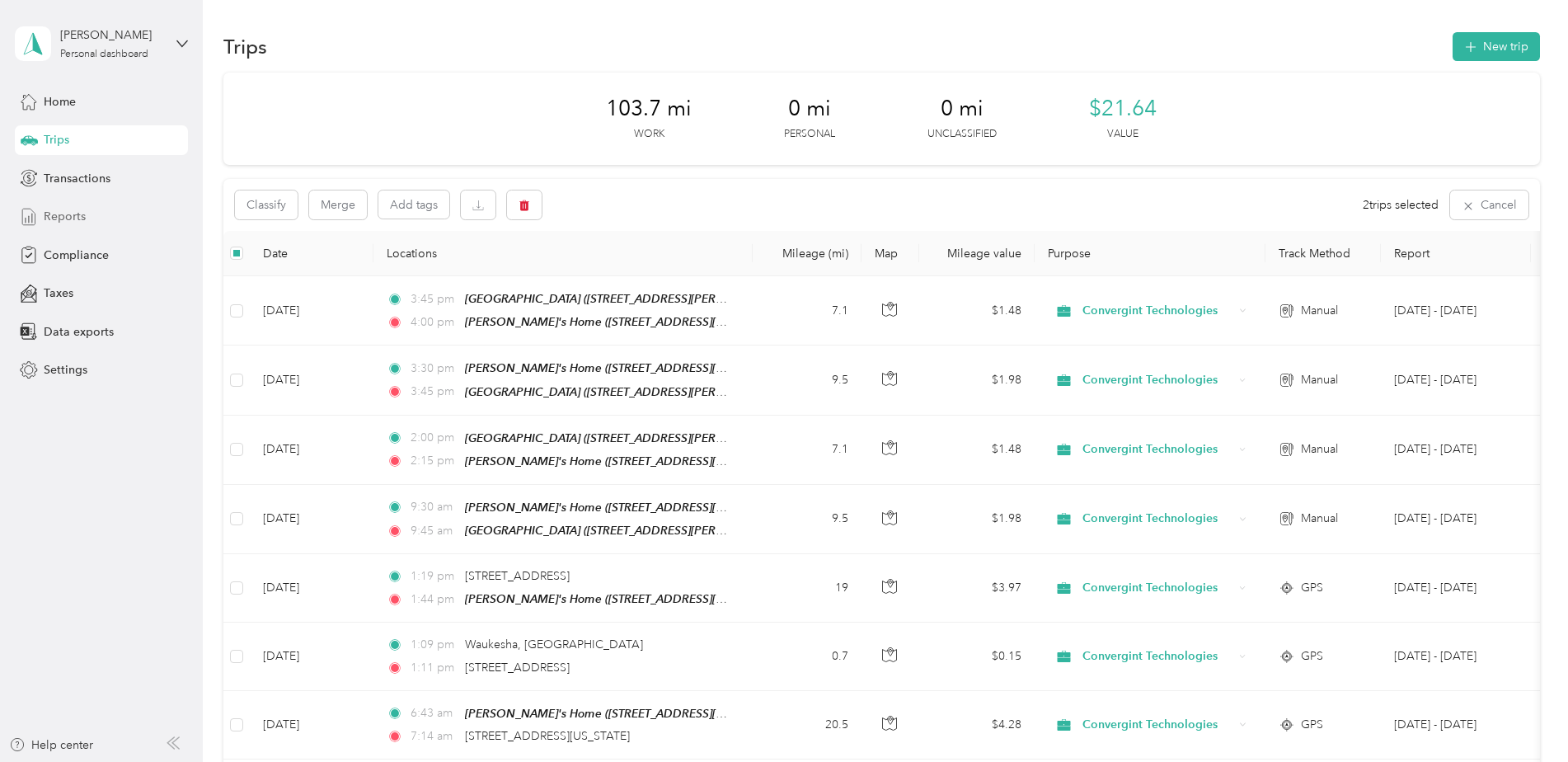
click at [77, 218] on span "Reports" at bounding box center [64, 216] width 42 height 18
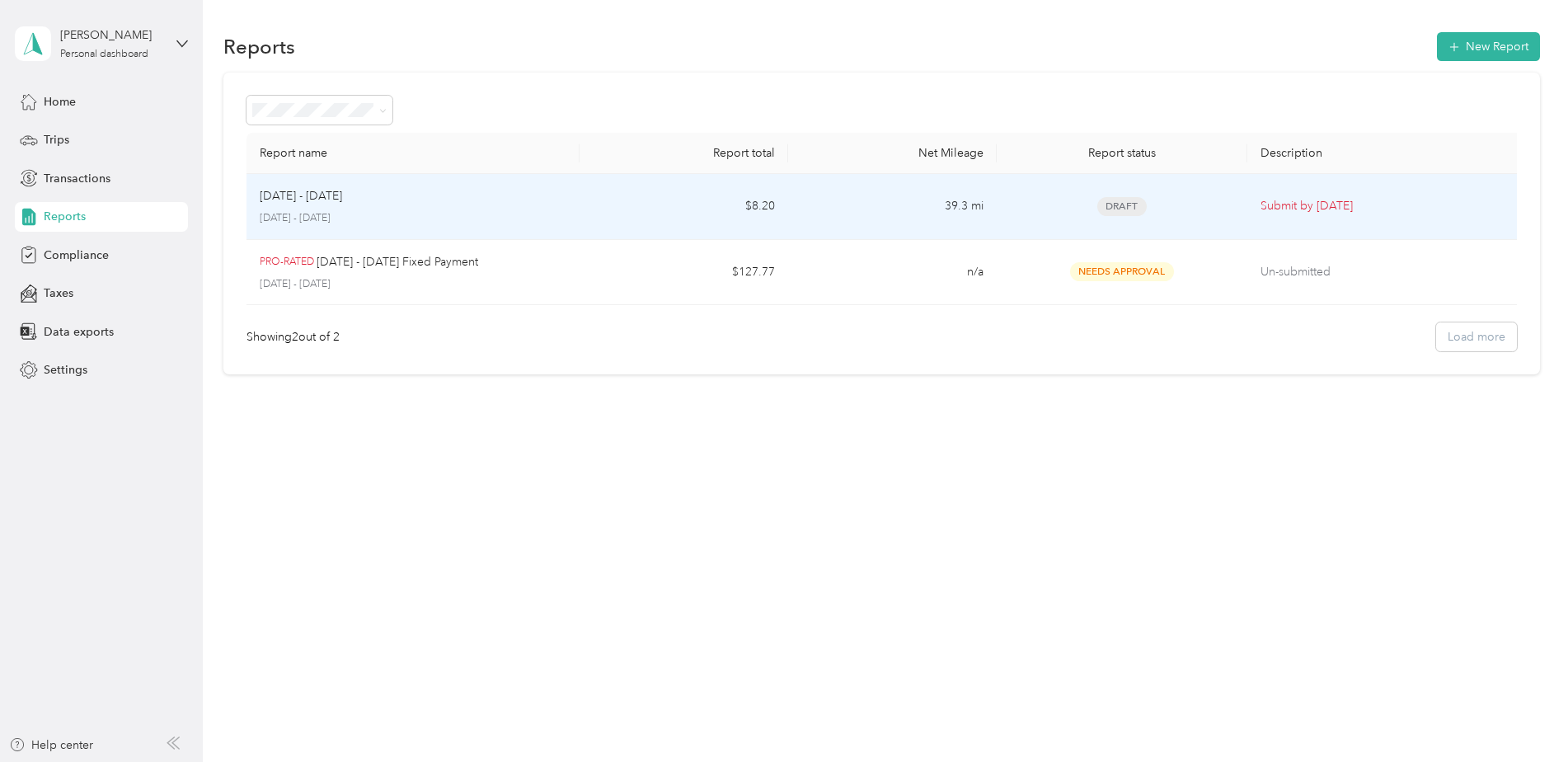
click at [322, 200] on p "[DATE] - [DATE]" at bounding box center [300, 196] width 82 height 18
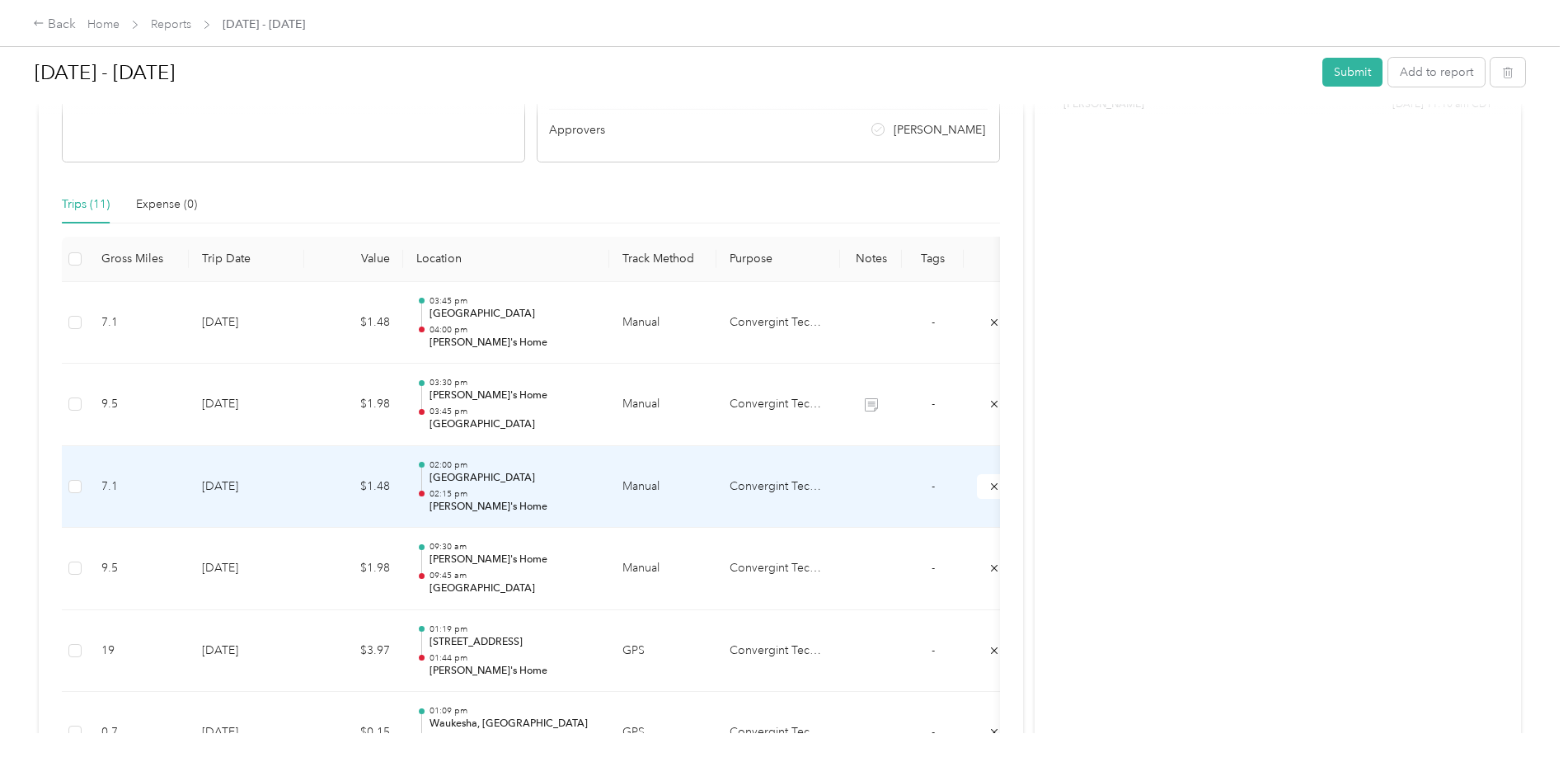
scroll to position [427, 0]
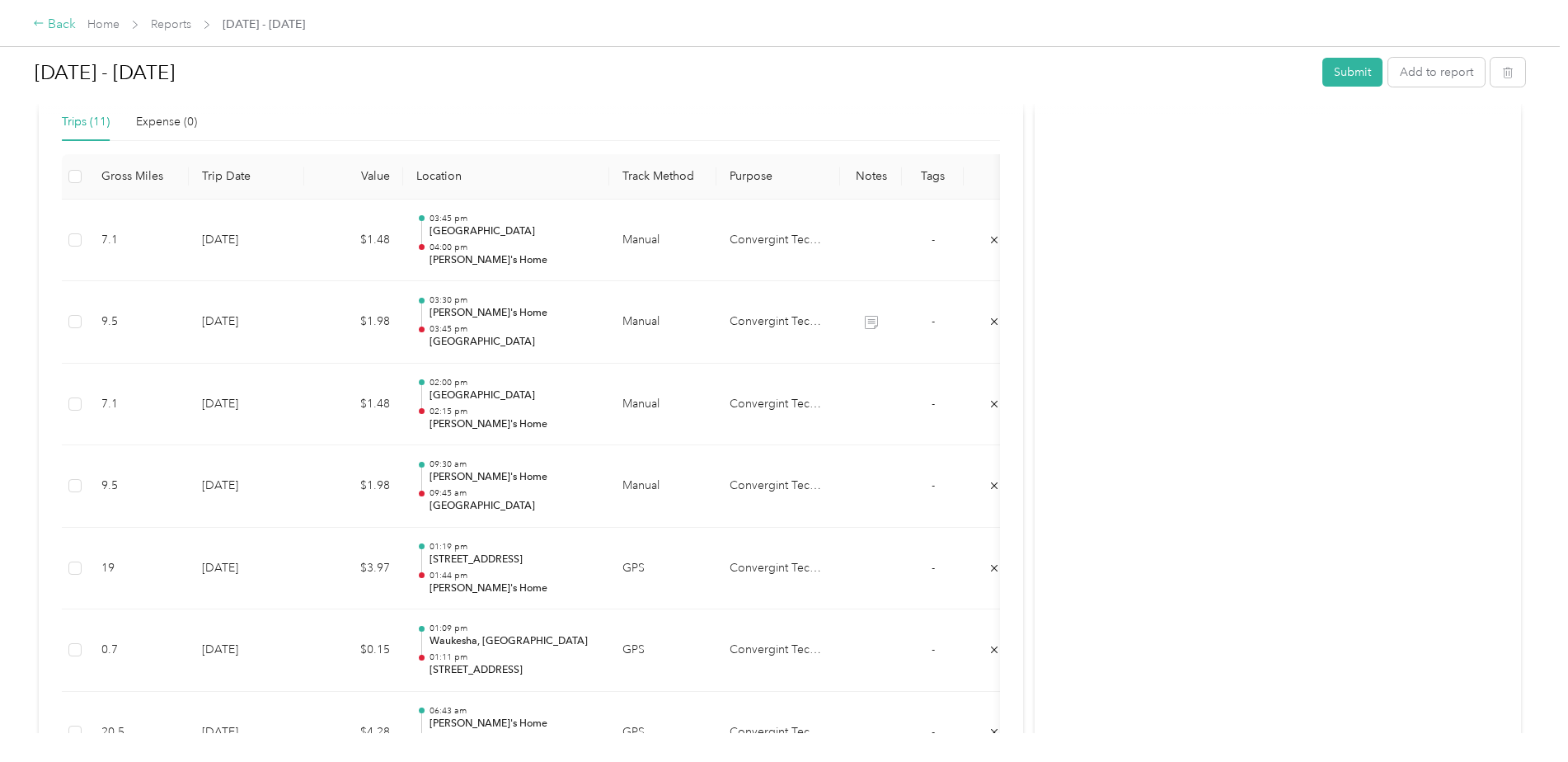
click at [61, 19] on div "Back" at bounding box center [54, 24] width 43 height 19
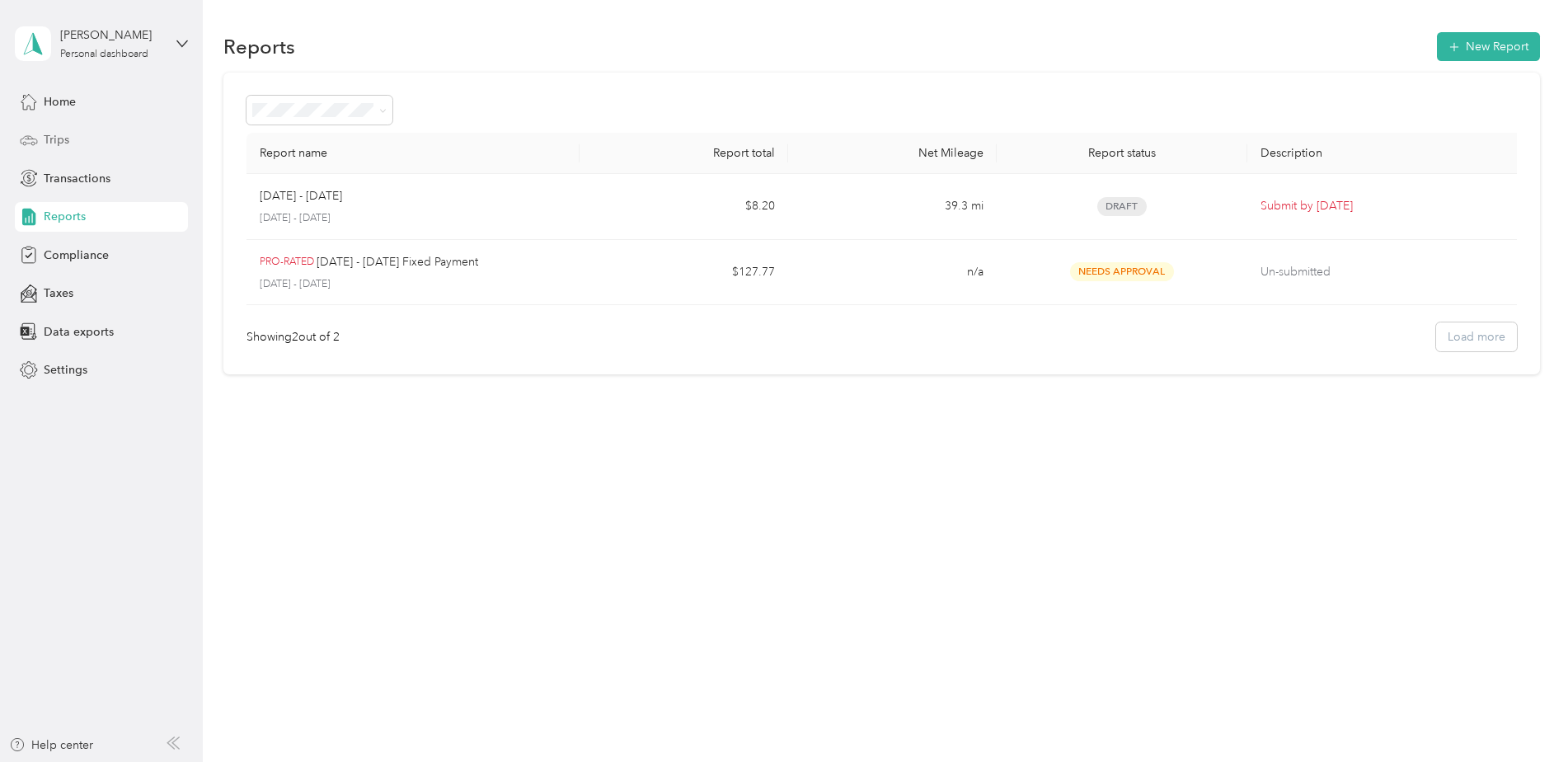
click at [88, 128] on div "Trips" at bounding box center [101, 140] width 173 height 29
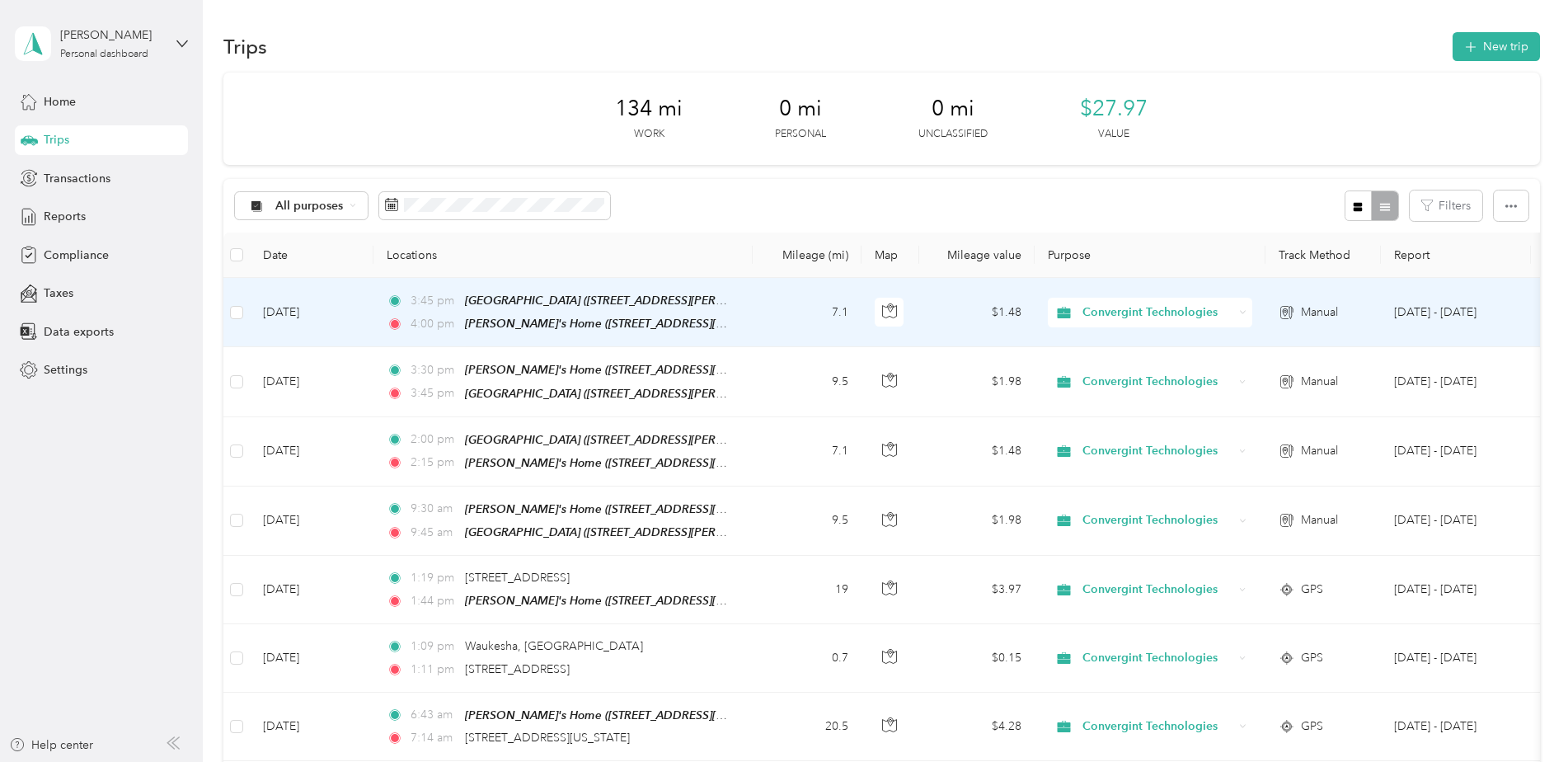
click at [794, 312] on td "7.1" at bounding box center [807, 312] width 109 height 69
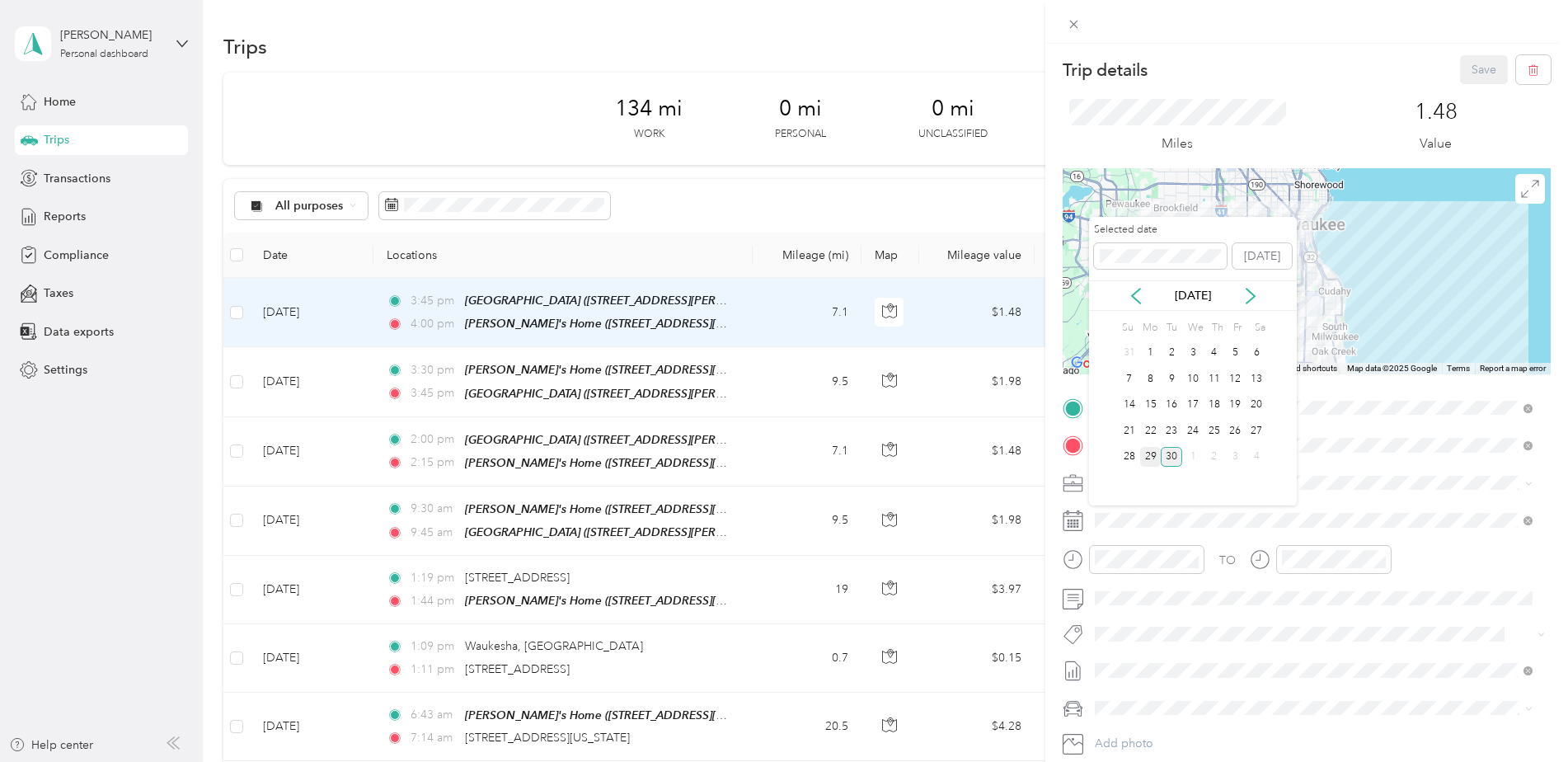
click at [1147, 457] on div "29" at bounding box center [1151, 457] width 21 height 20
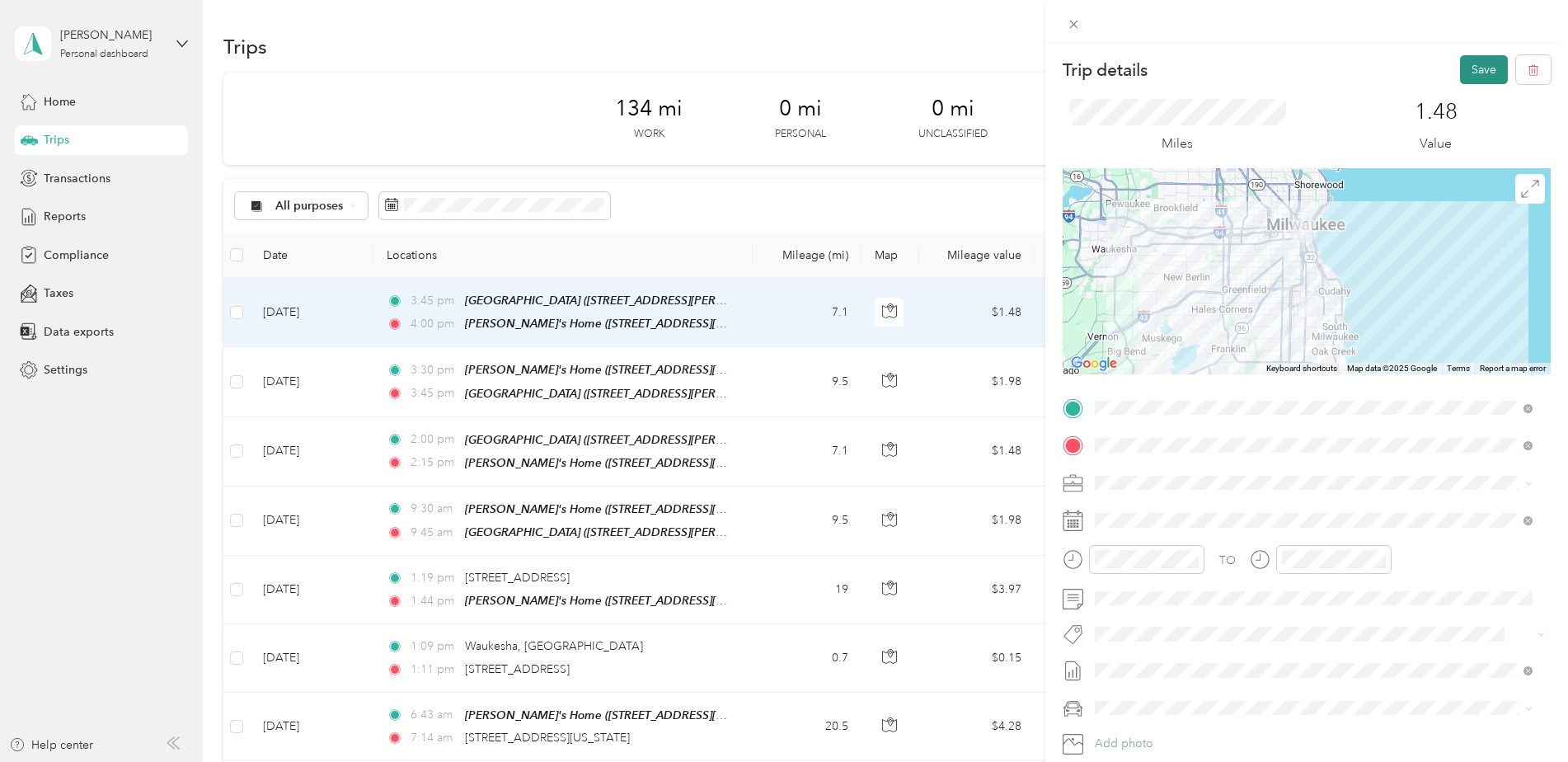
click at [1477, 66] on button "Save" at bounding box center [1484, 69] width 48 height 29
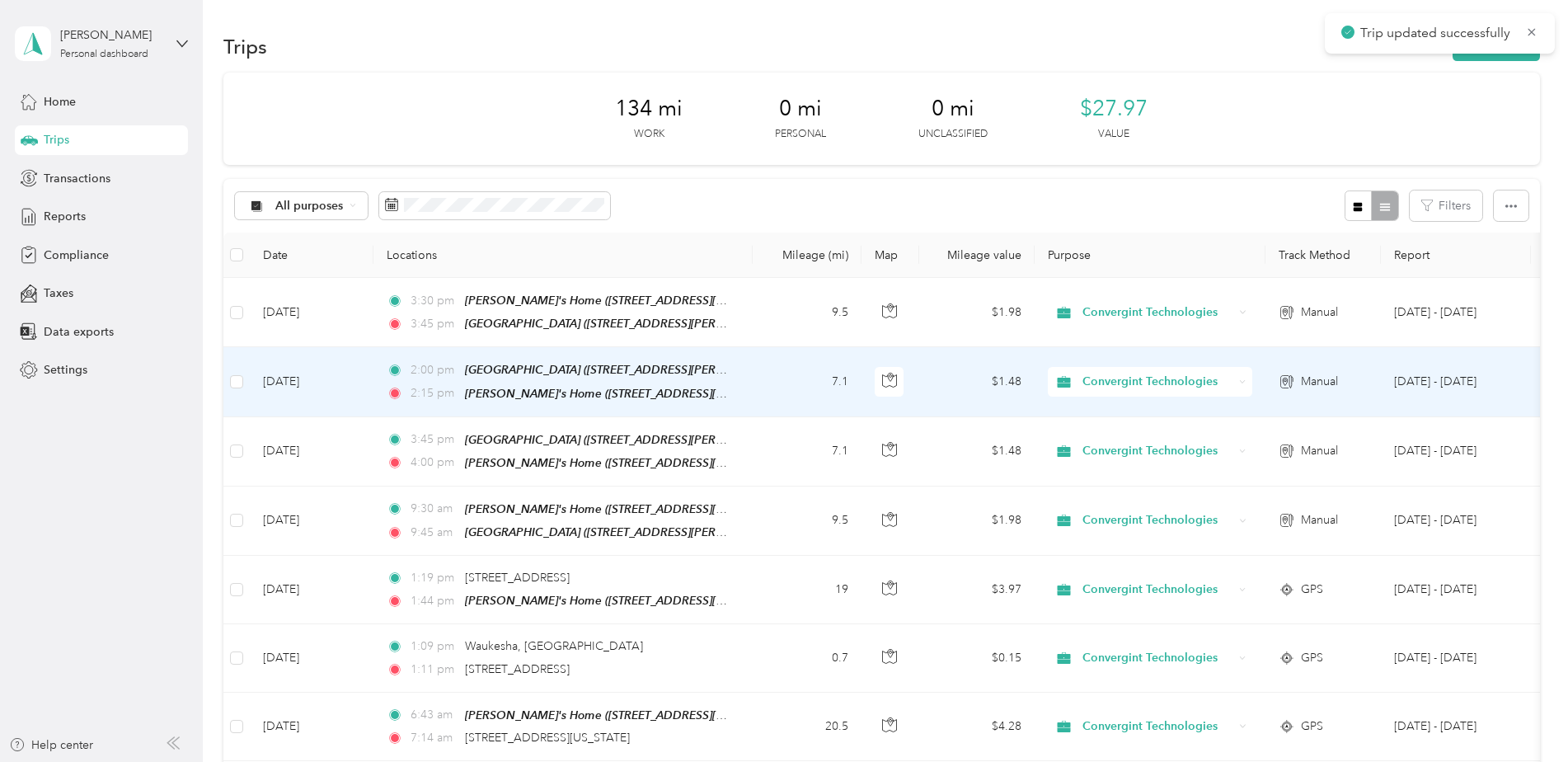
click at [343, 380] on td "Sep 30, 2025" at bounding box center [311, 381] width 123 height 69
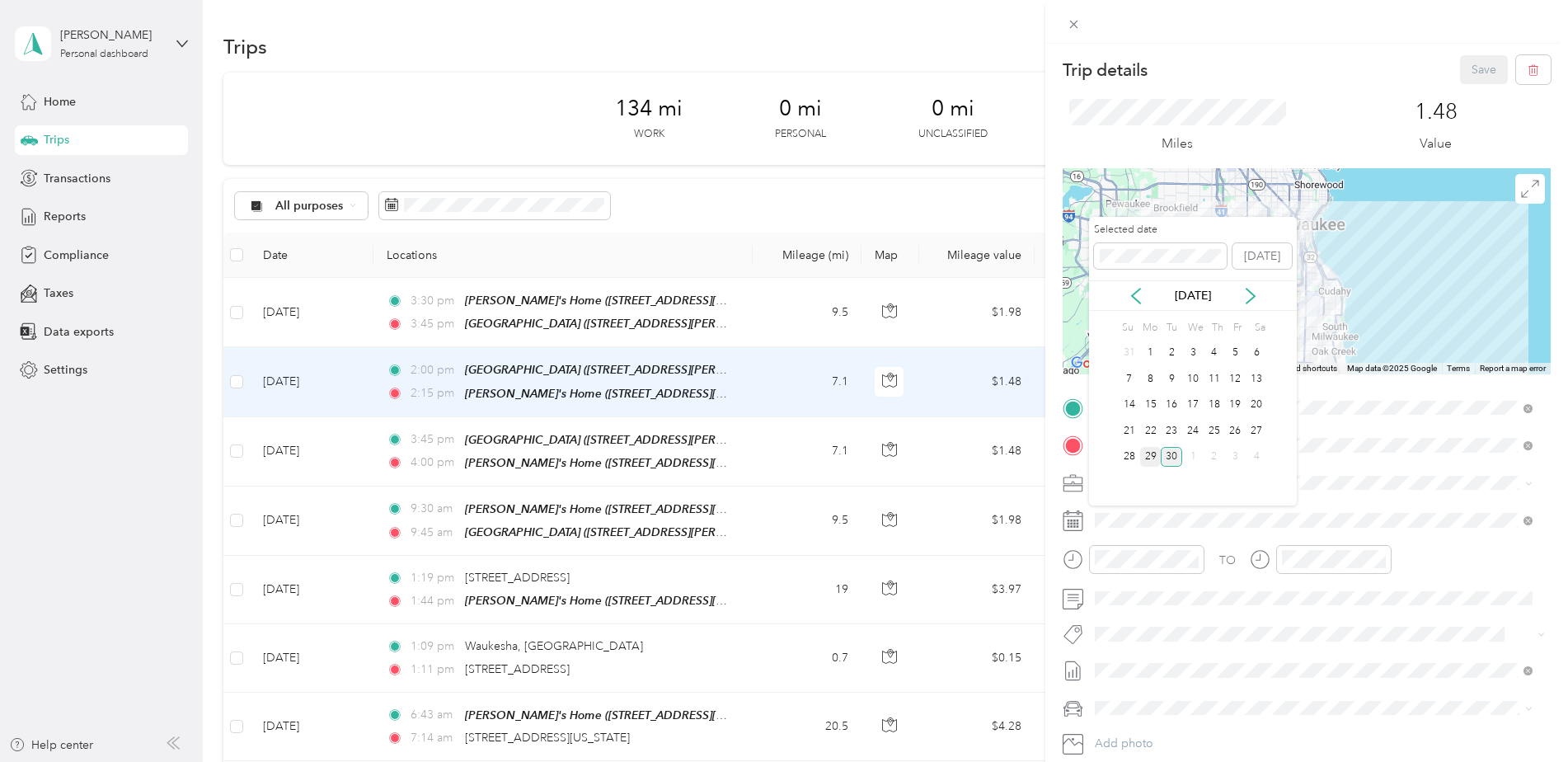
click at [1150, 458] on div "29" at bounding box center [1151, 457] width 21 height 20
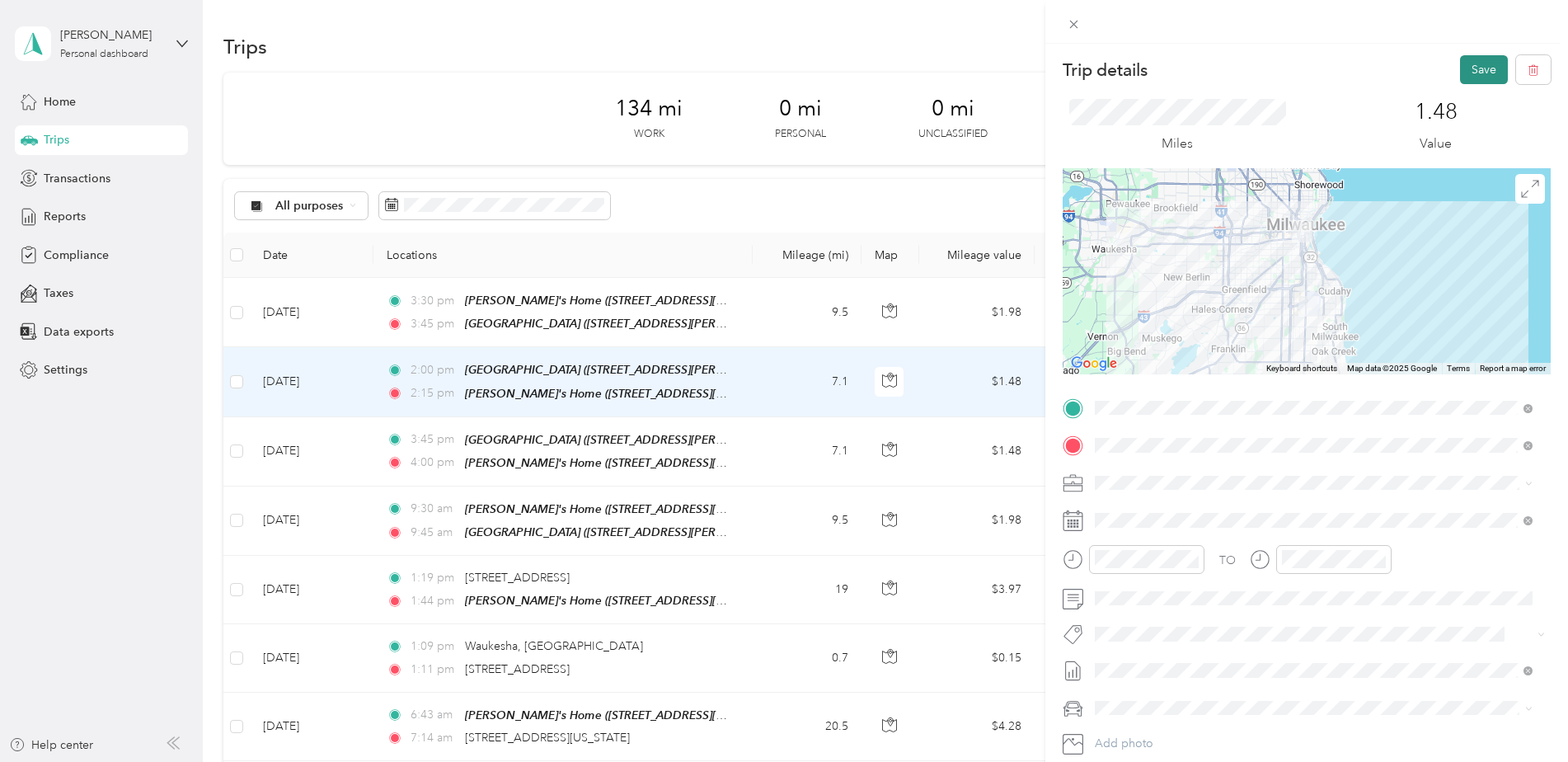
click at [1477, 60] on button "Save" at bounding box center [1484, 69] width 48 height 29
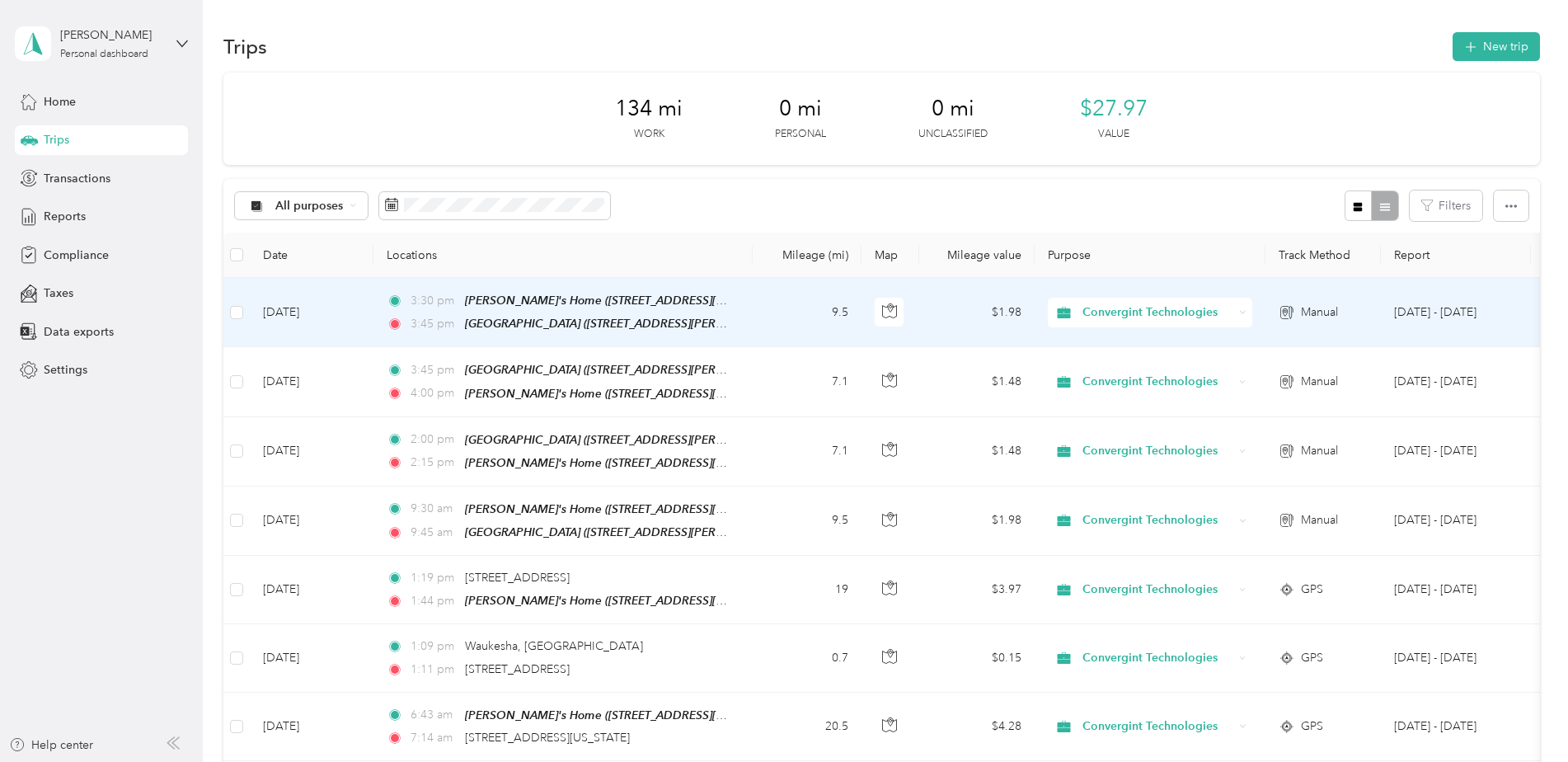
click at [326, 316] on td "Sep 30, 2025" at bounding box center [311, 312] width 123 height 69
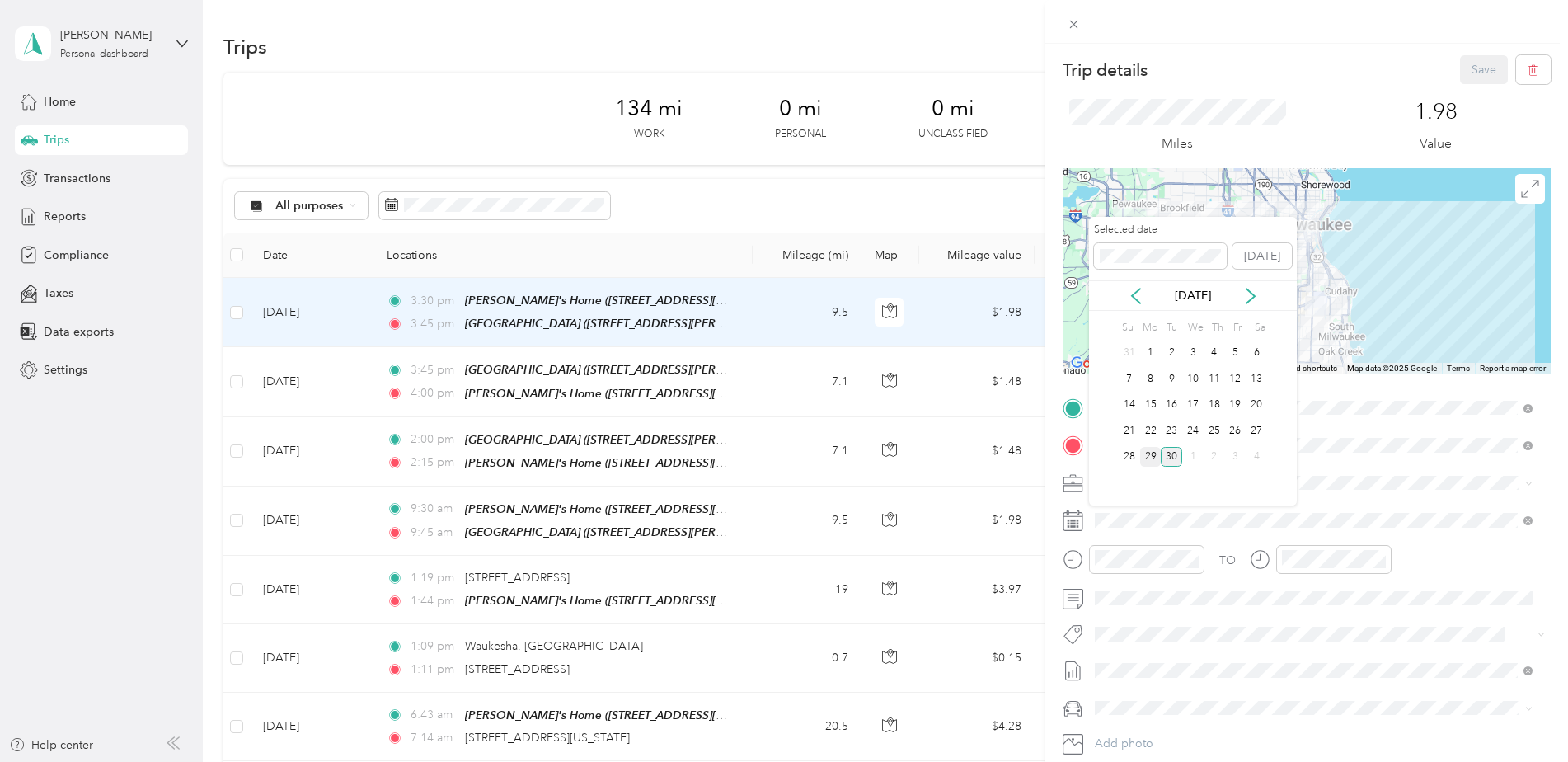
click at [1149, 457] on div "29" at bounding box center [1151, 457] width 21 height 20
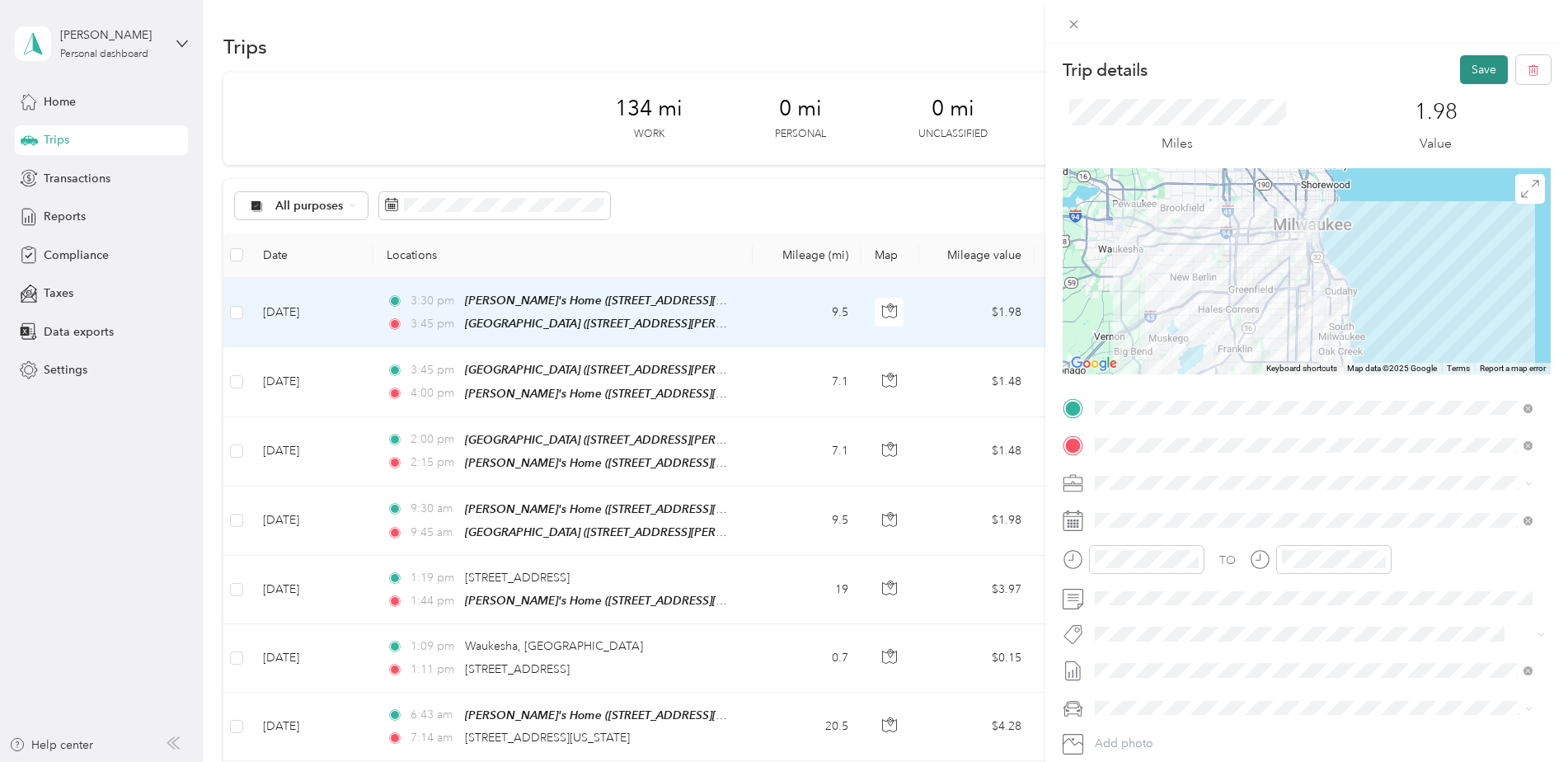
click at [1469, 68] on button "Save" at bounding box center [1484, 69] width 48 height 29
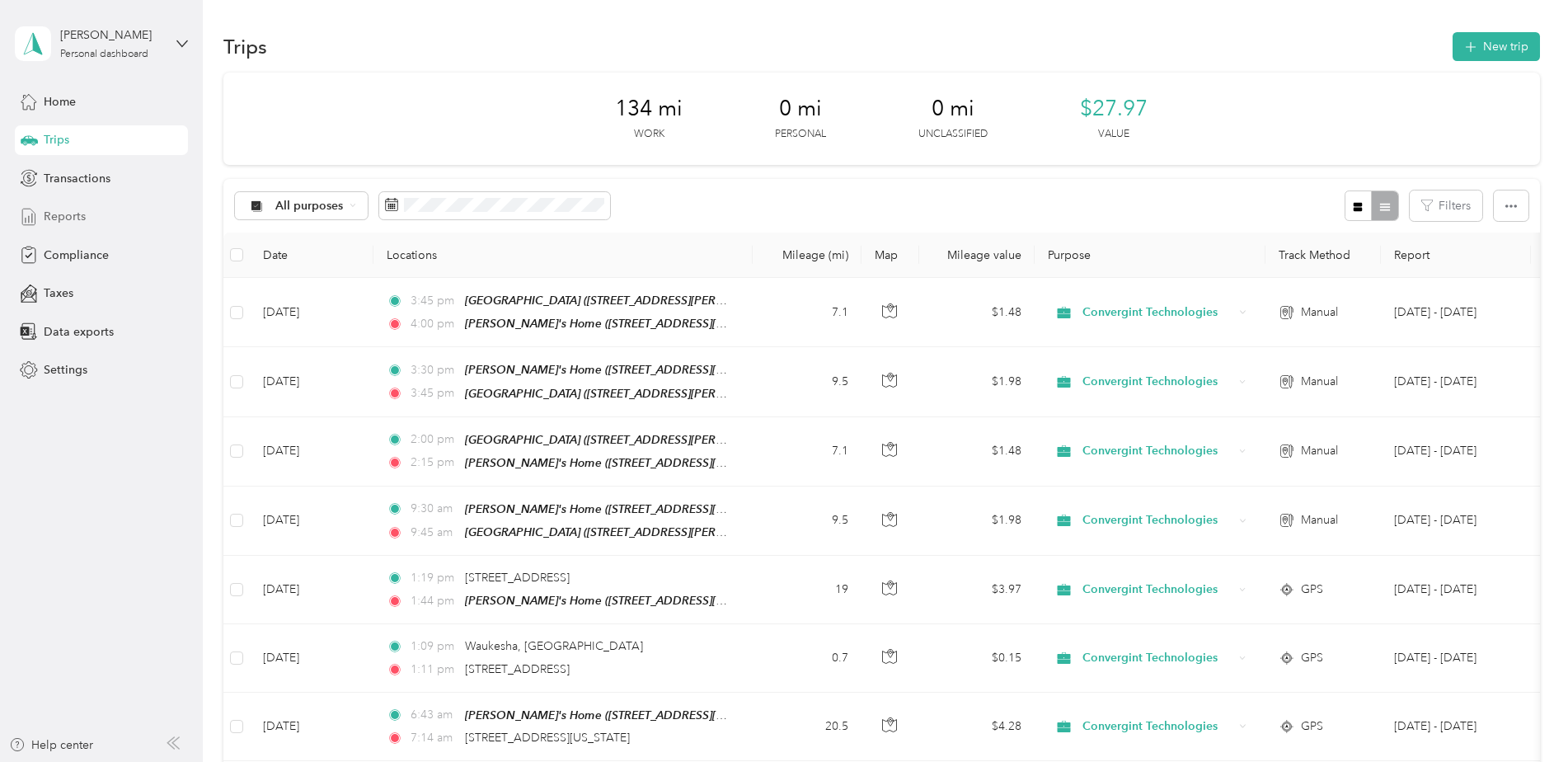
click at [75, 219] on span "Reports" at bounding box center [64, 216] width 42 height 18
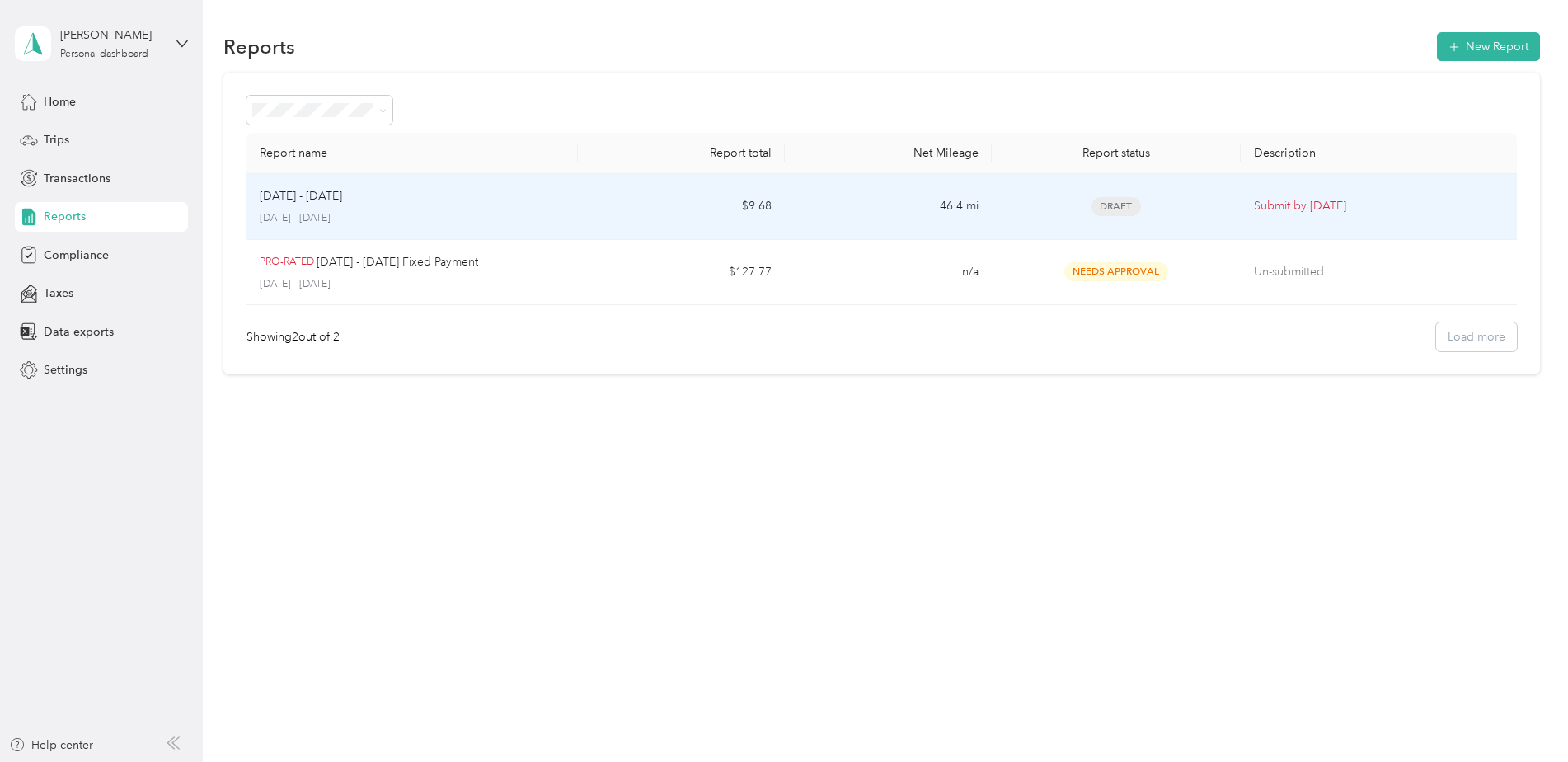
click at [335, 198] on p "[DATE] - [DATE]" at bounding box center [300, 196] width 82 height 18
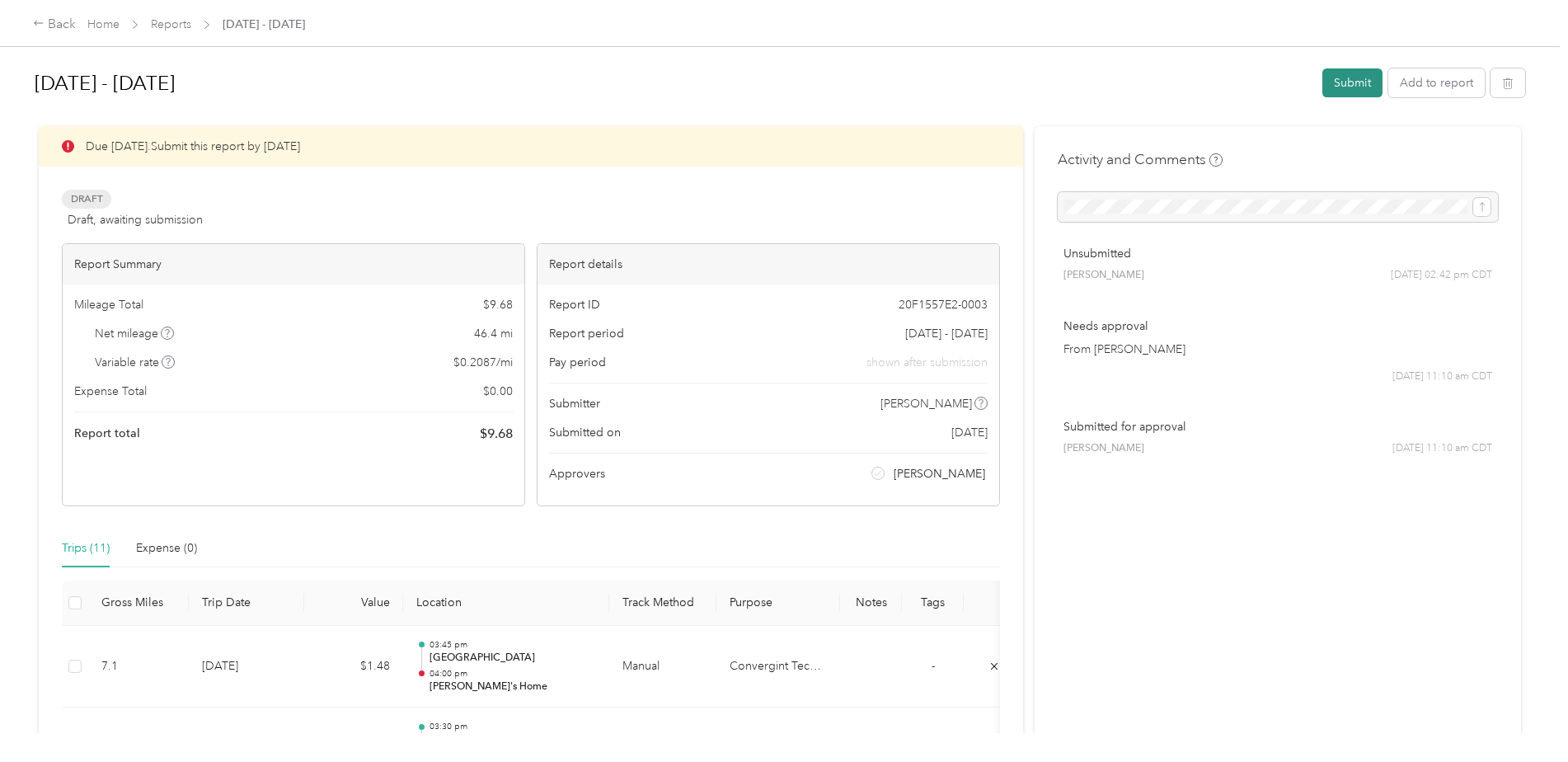
click at [1347, 88] on button "Submit" at bounding box center [1352, 82] width 60 height 29
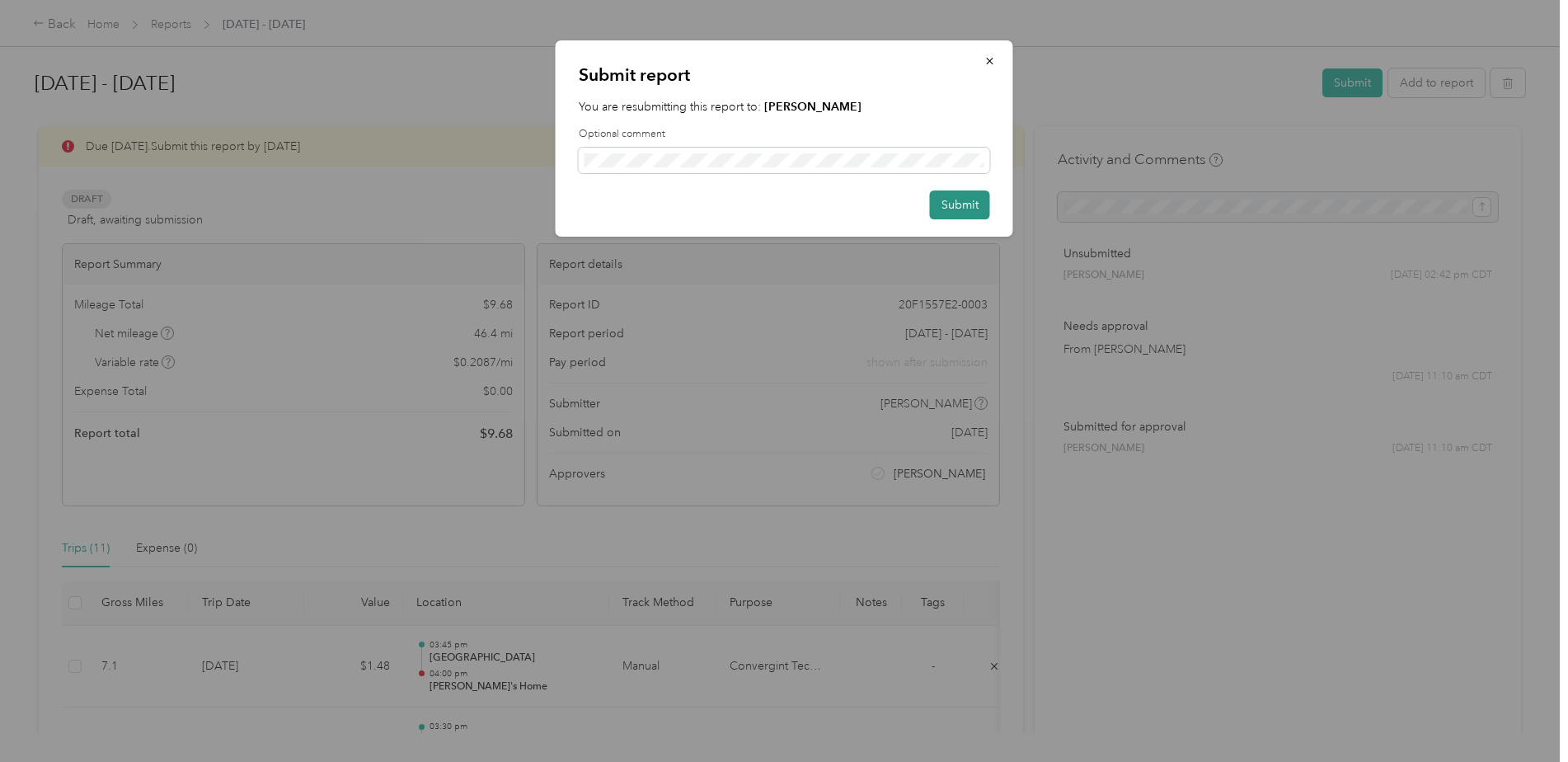
click at [975, 211] on button "Submit" at bounding box center [959, 205] width 60 height 29
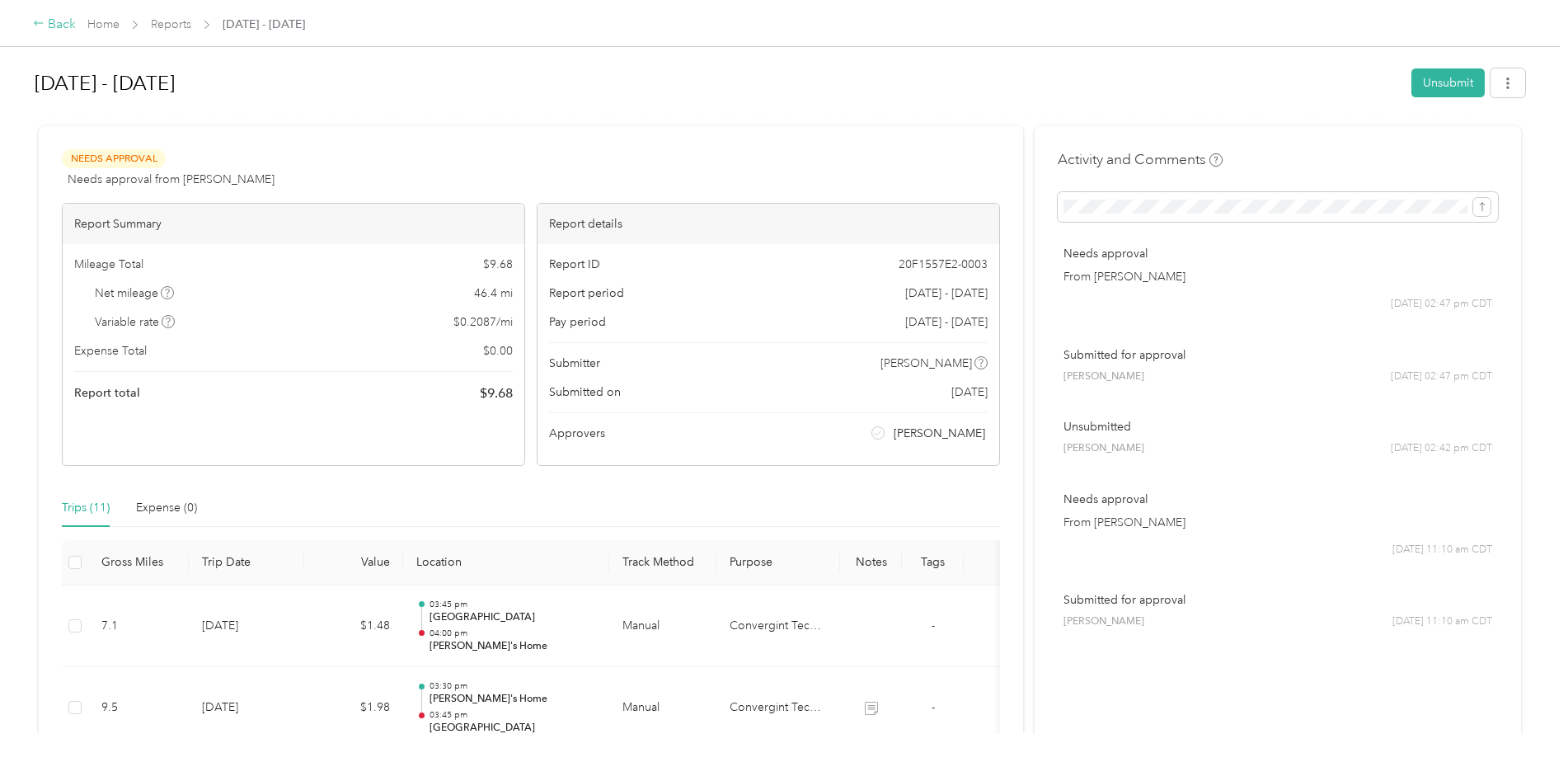
click at [54, 25] on div "Back" at bounding box center [54, 24] width 43 height 19
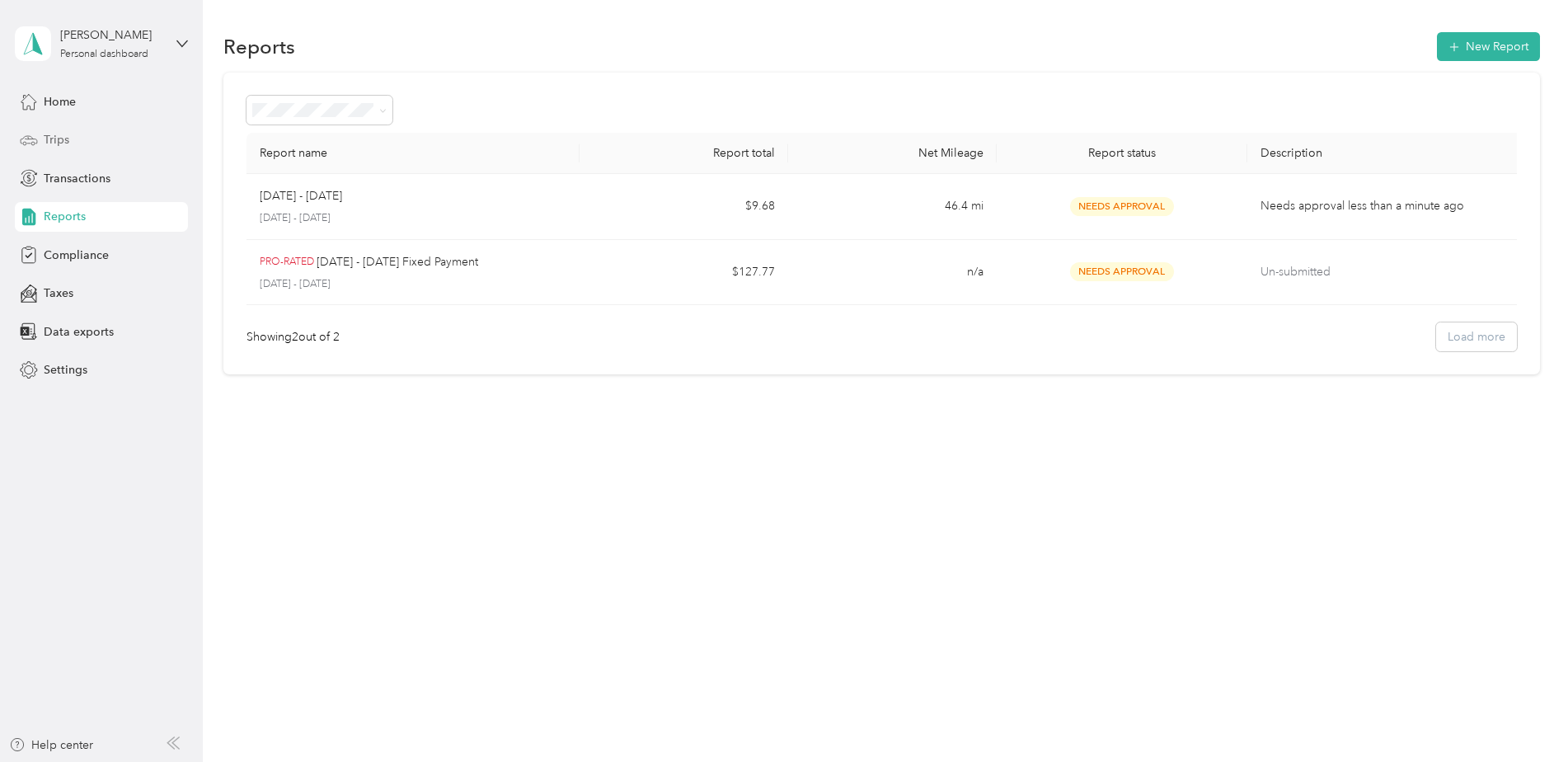
click at [53, 133] on span "Trips" at bounding box center [56, 139] width 26 height 18
